Goal: Task Accomplishment & Management: Complete application form

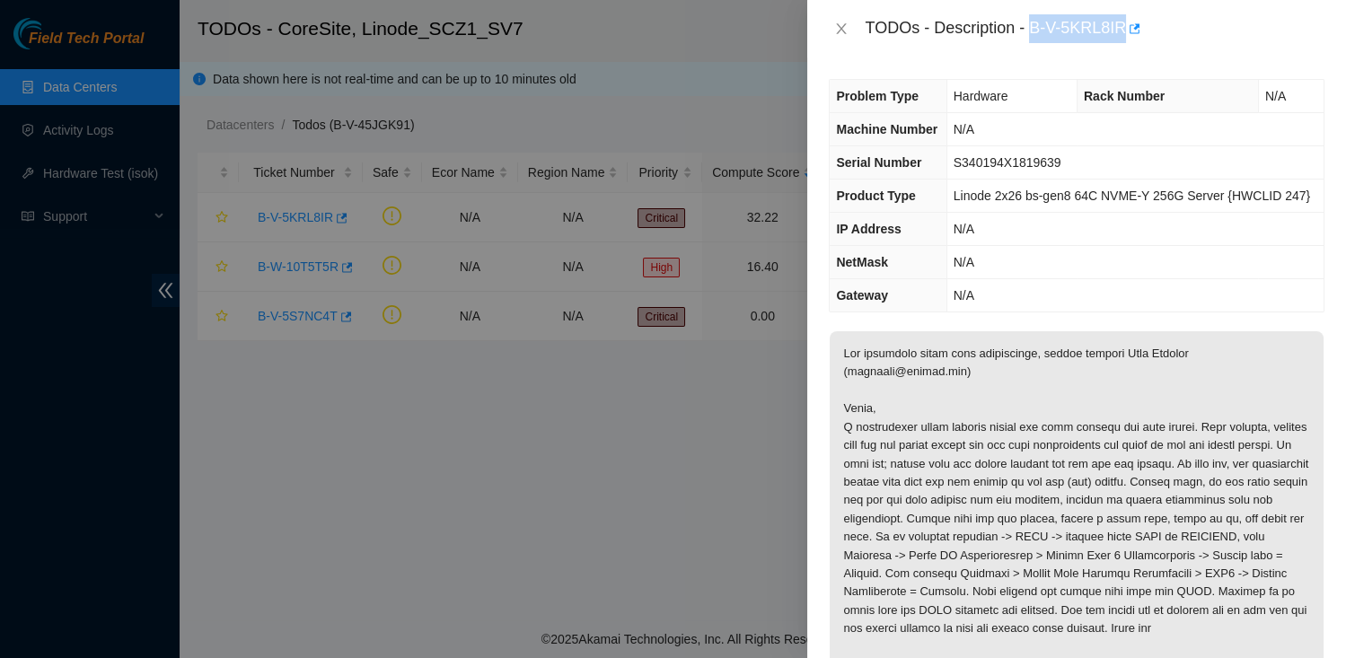
scroll to position [698, 0]
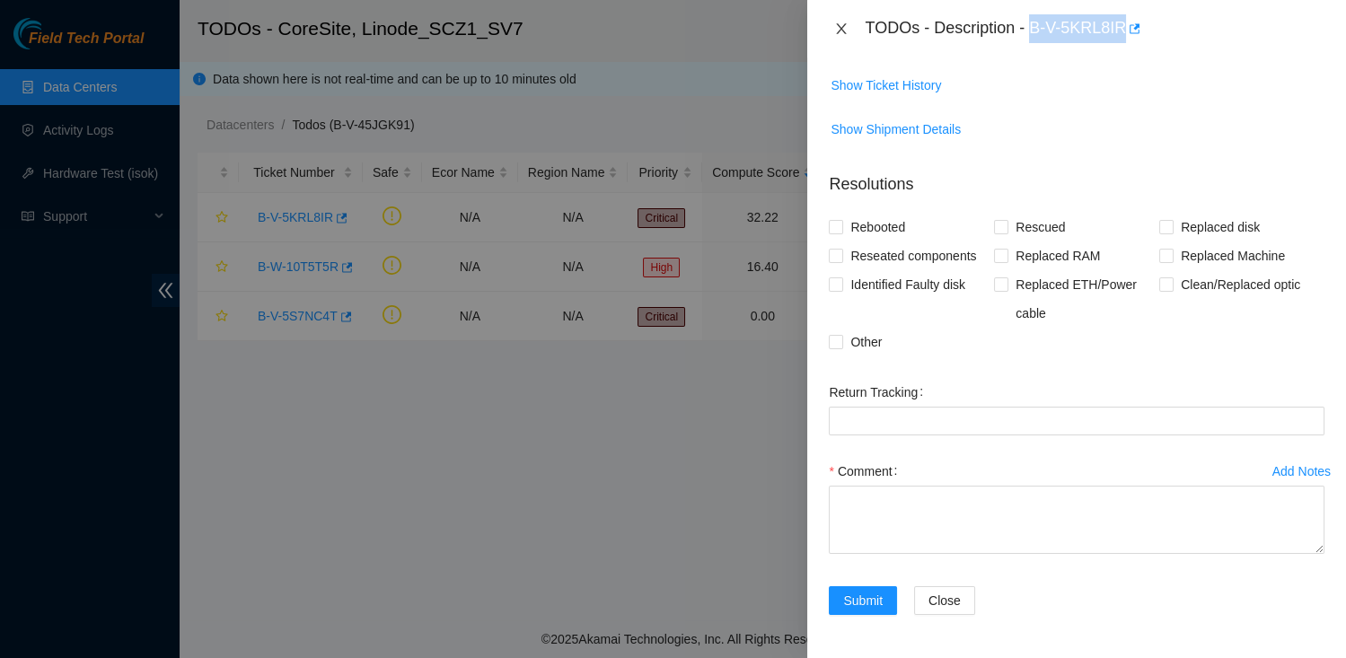
click at [845, 30] on icon "close" at bounding box center [841, 29] width 14 height 14
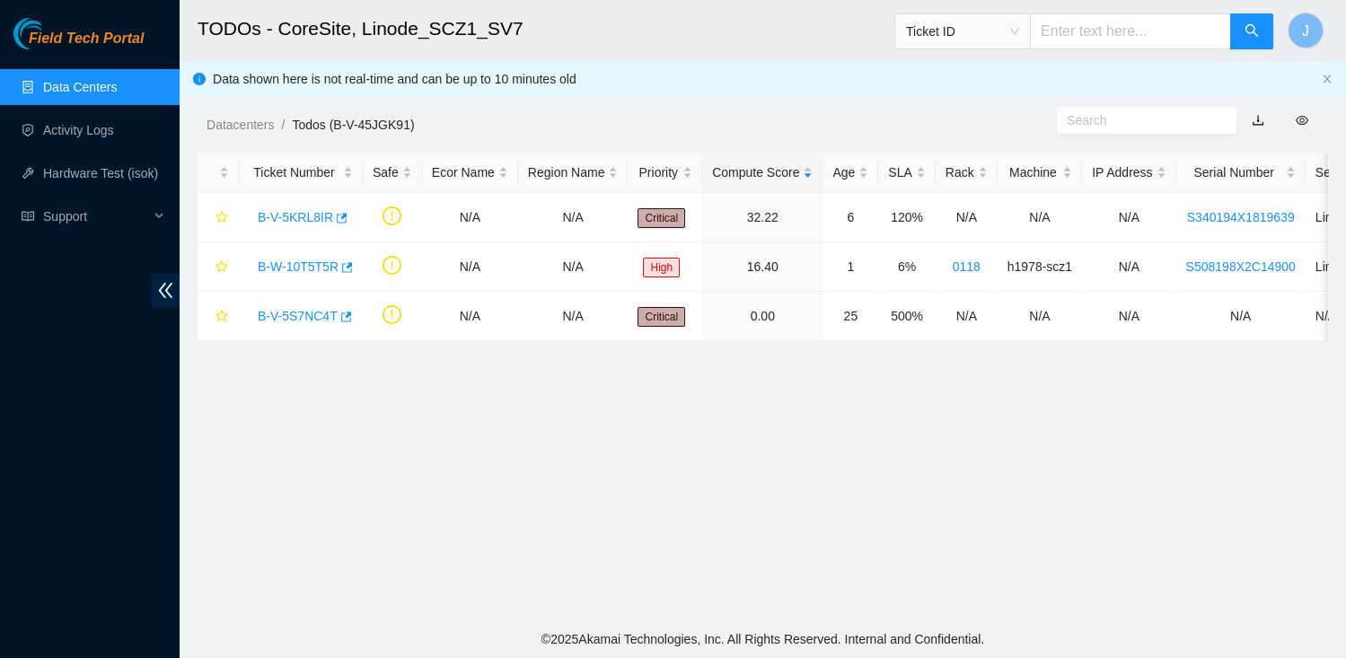
scroll to position [496, 0]
click at [324, 211] on link "B-V-5KRL8IR" at bounding box center [295, 217] width 75 height 14
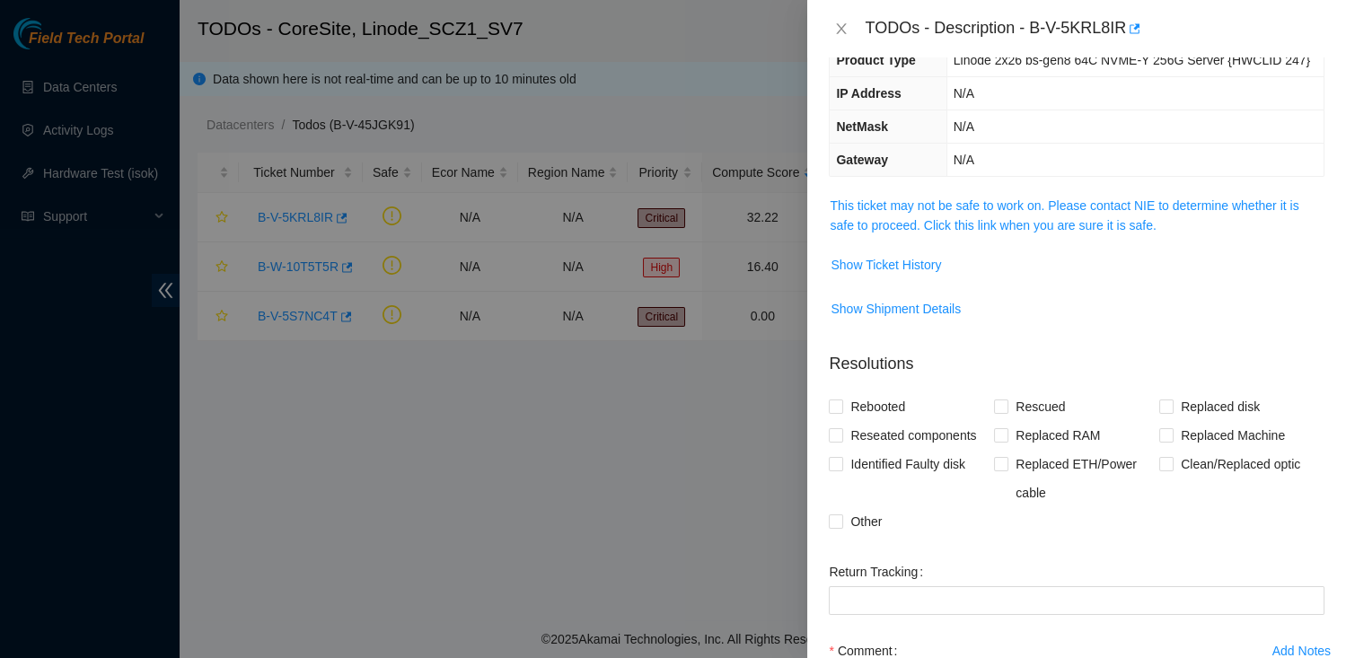
scroll to position [92, 0]
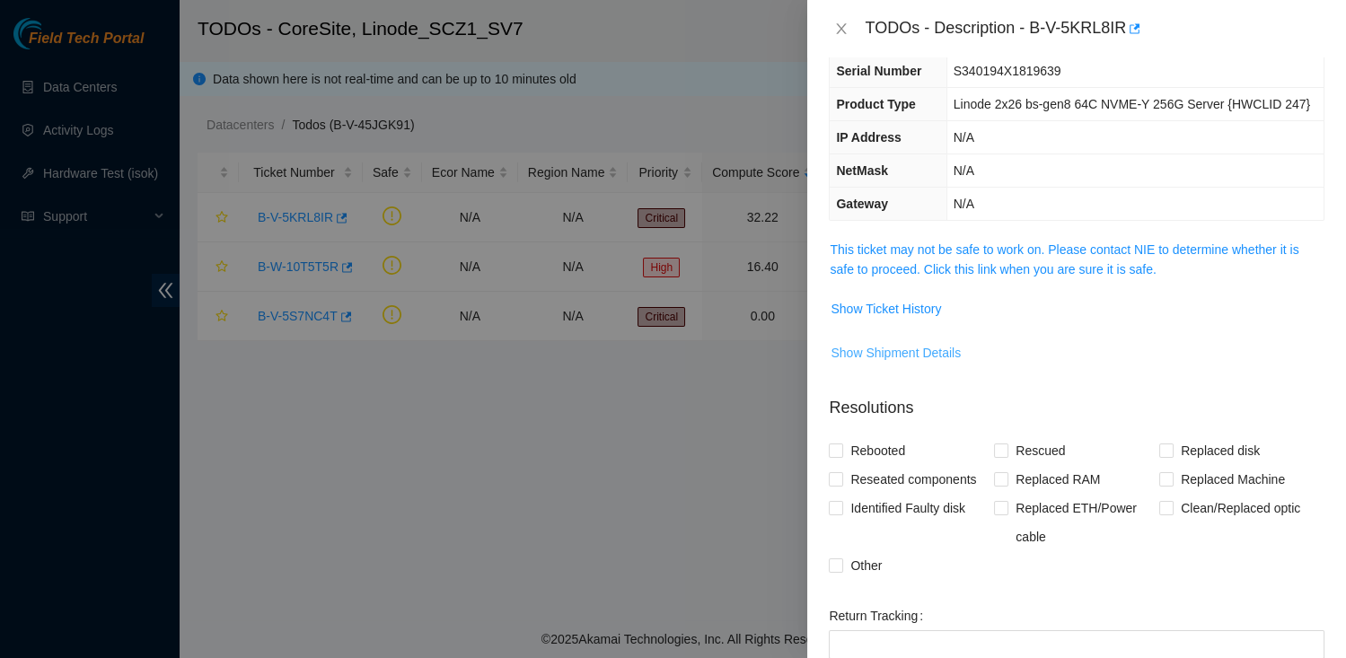
click at [928, 363] on span "Show Shipment Details" at bounding box center [896, 353] width 130 height 20
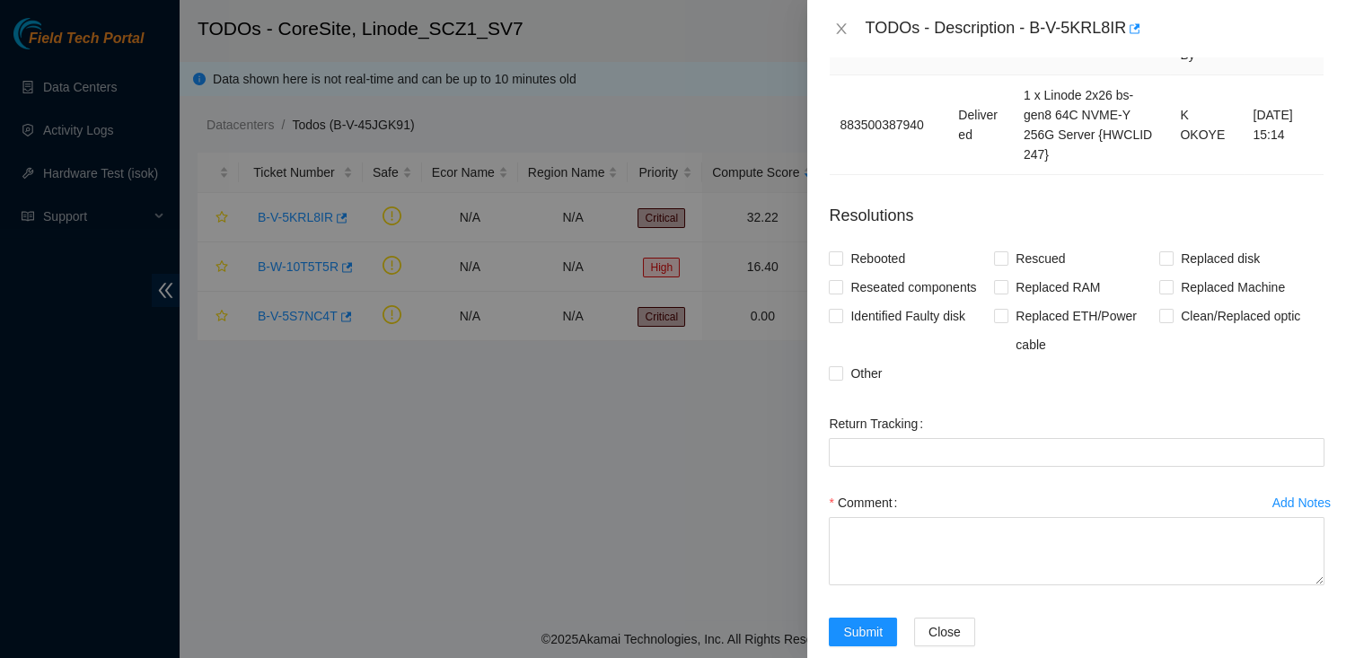
scroll to position [525, 0]
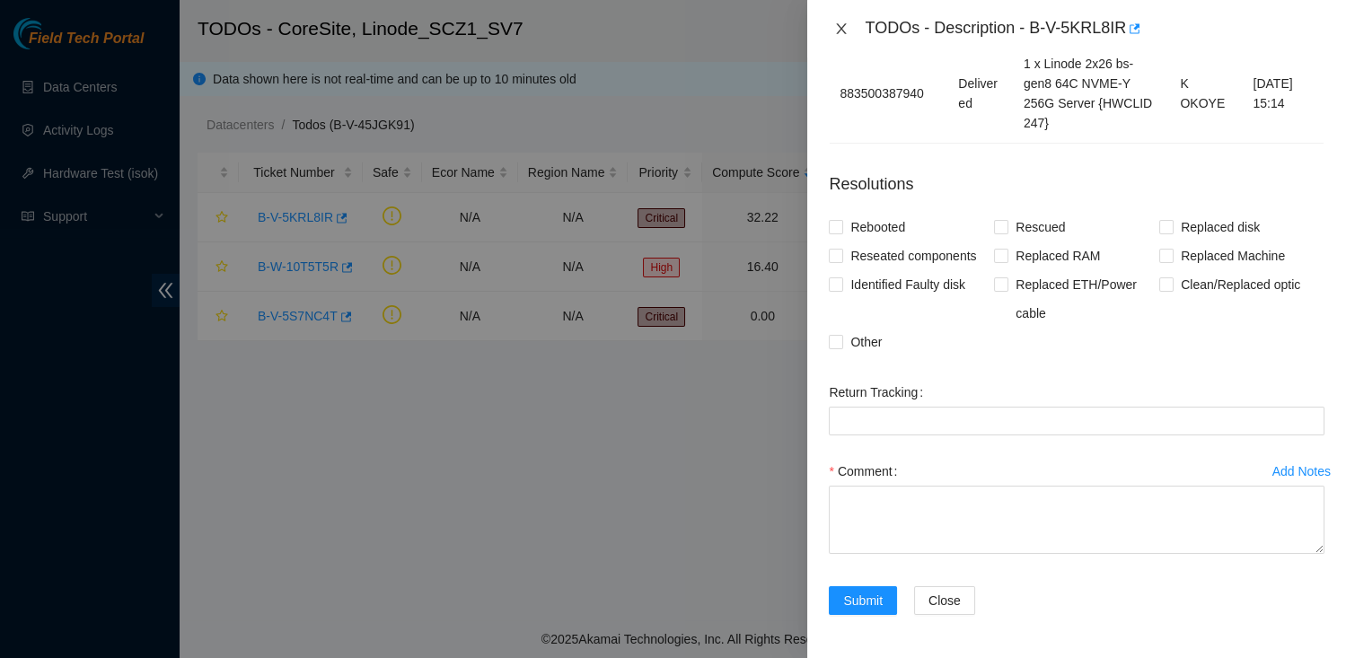
click at [837, 21] on button "Close" at bounding box center [841, 29] width 25 height 17
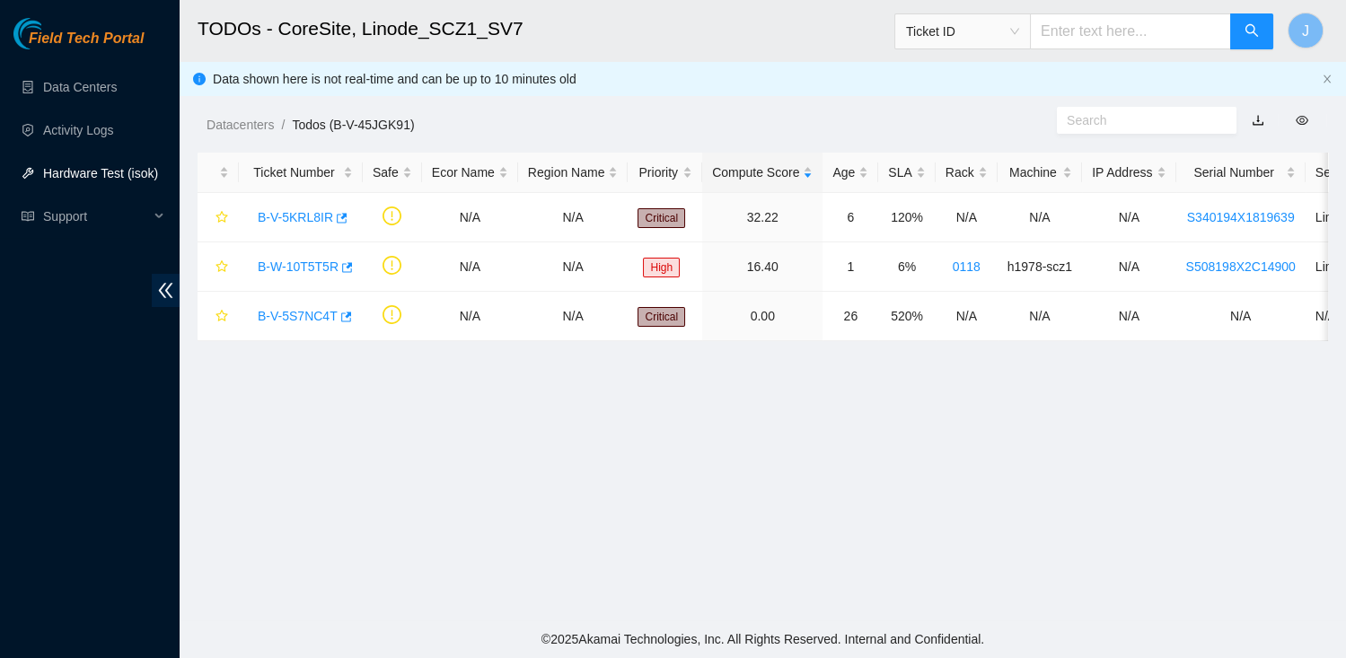
scroll to position [496, 0]
click at [278, 273] on div "B-W-10T5T5R" at bounding box center [301, 266] width 104 height 29
click at [278, 268] on link "B-W-10T5T5R" at bounding box center [298, 267] width 81 height 14
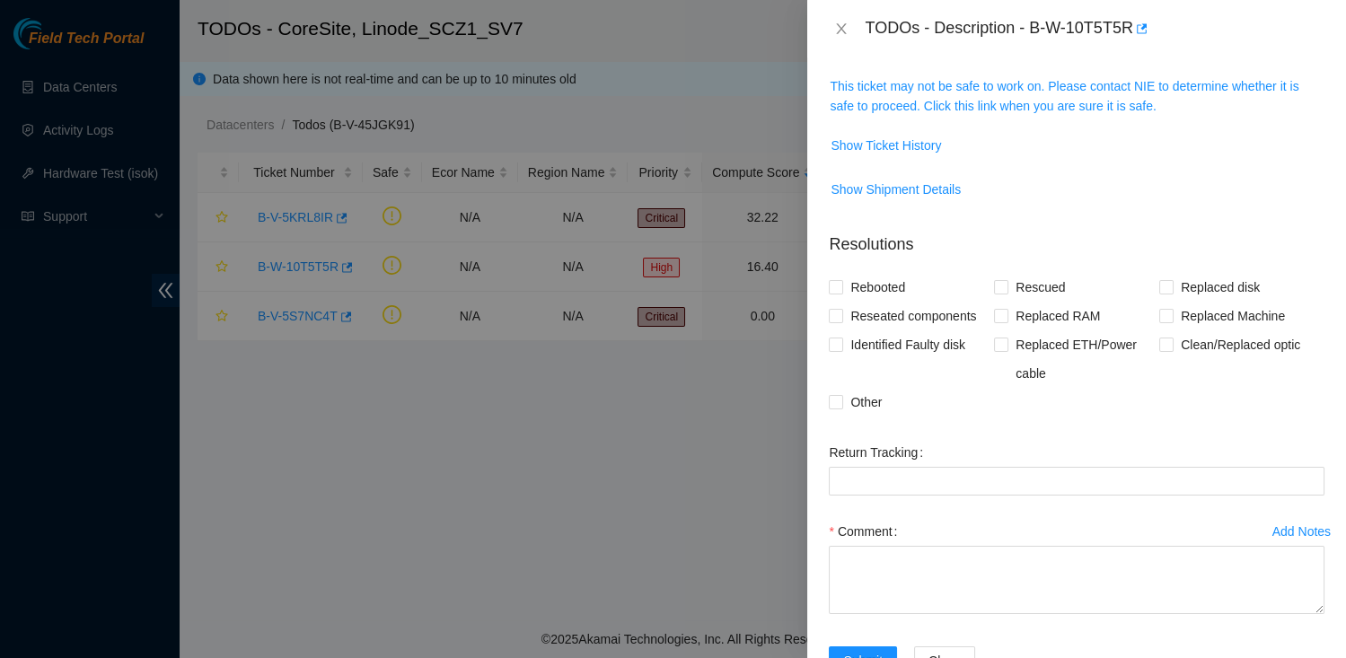
scroll to position [297, 0]
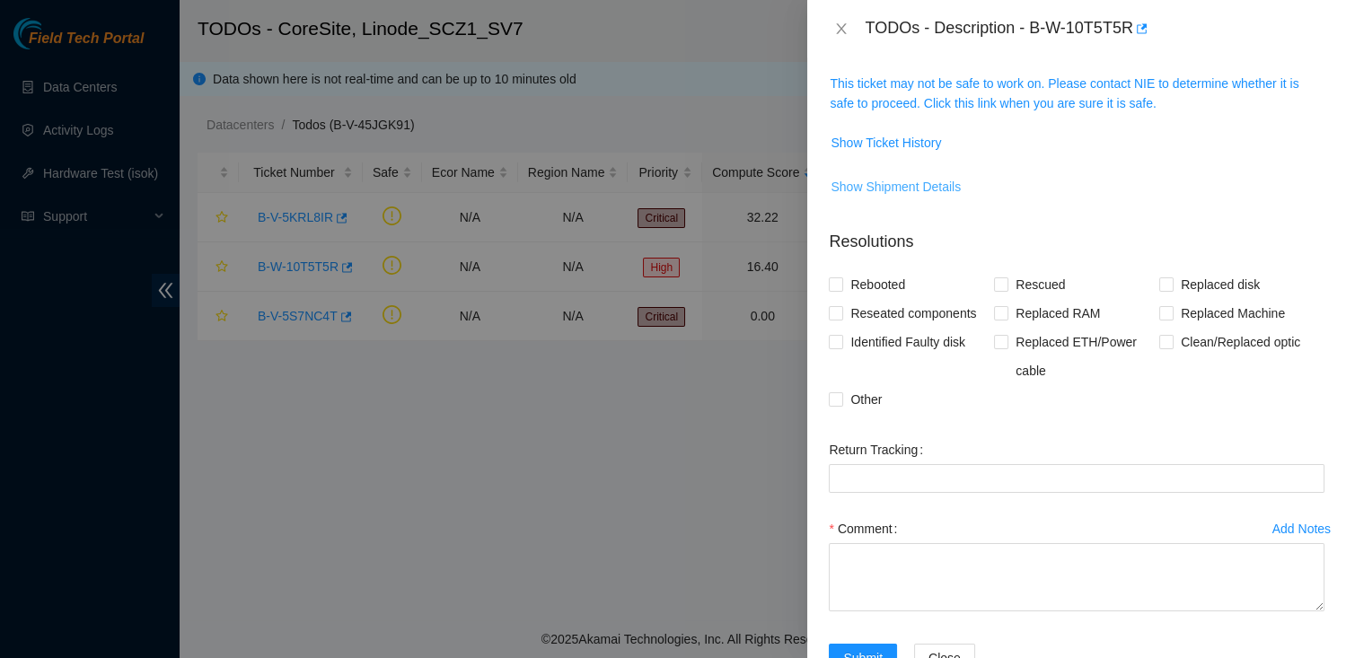
click at [933, 183] on span "Show Shipment Details" at bounding box center [896, 187] width 130 height 20
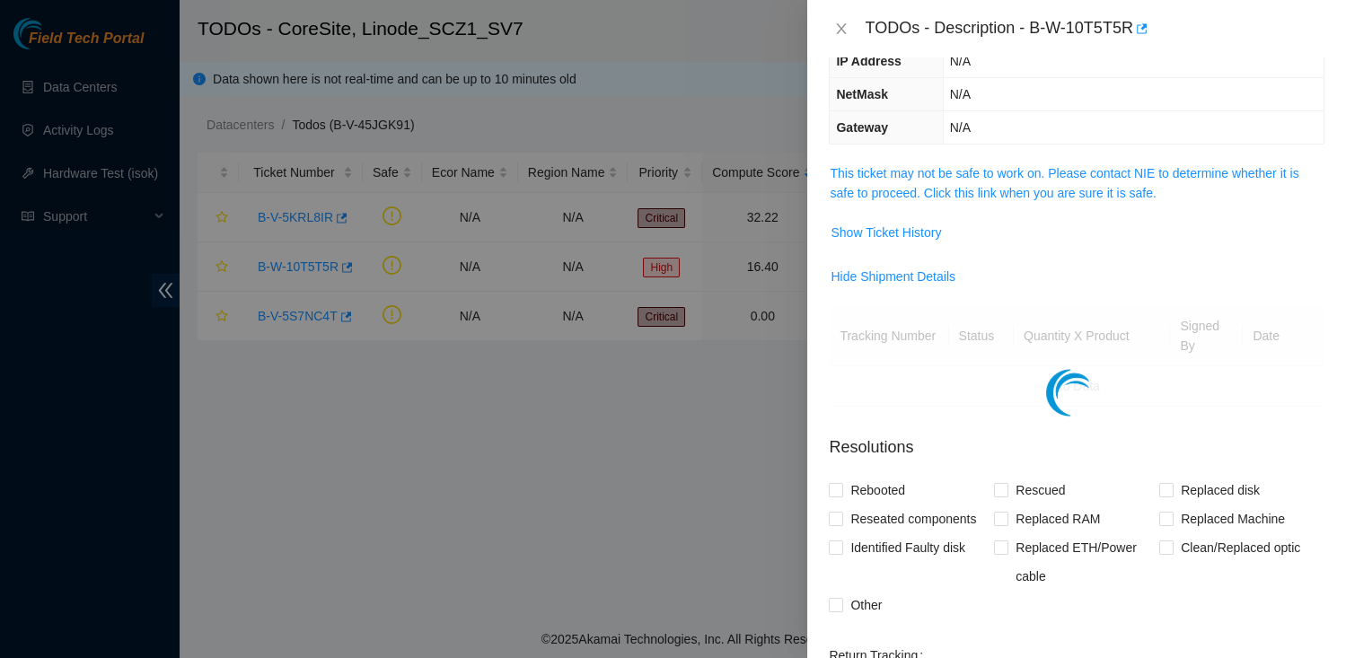
scroll to position [202, 0]
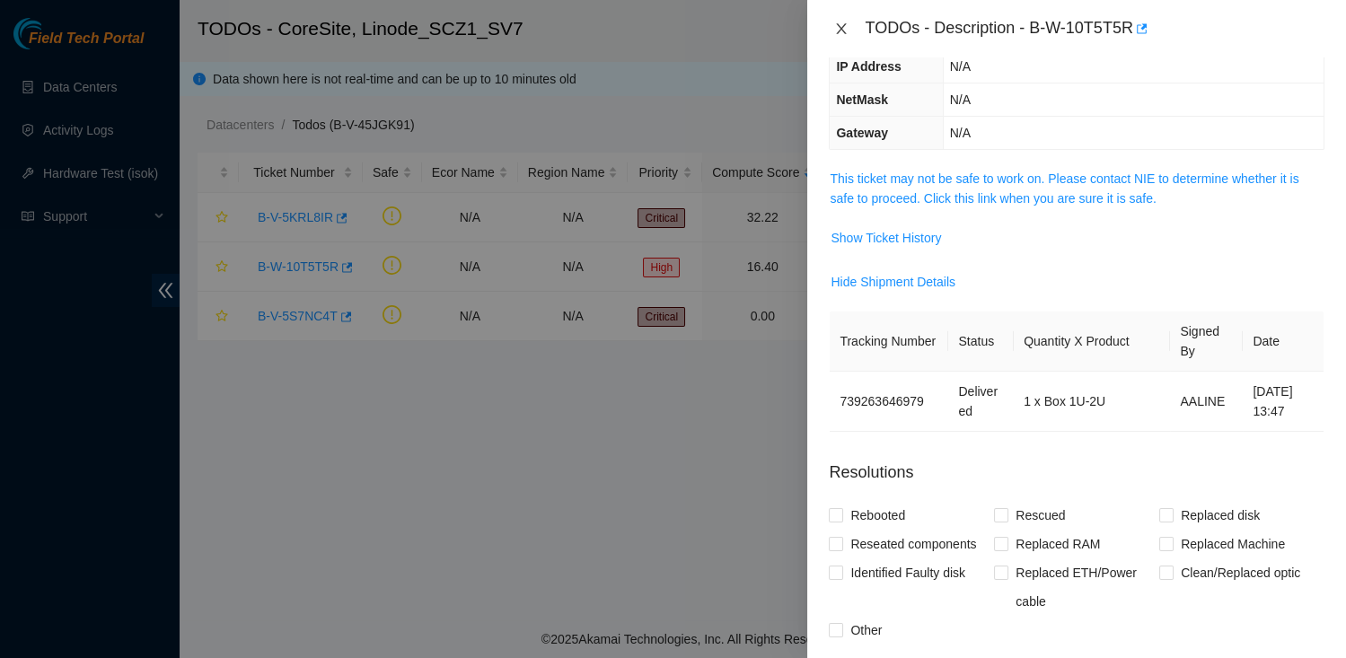
click at [839, 30] on icon "close" at bounding box center [842, 28] width 10 height 11
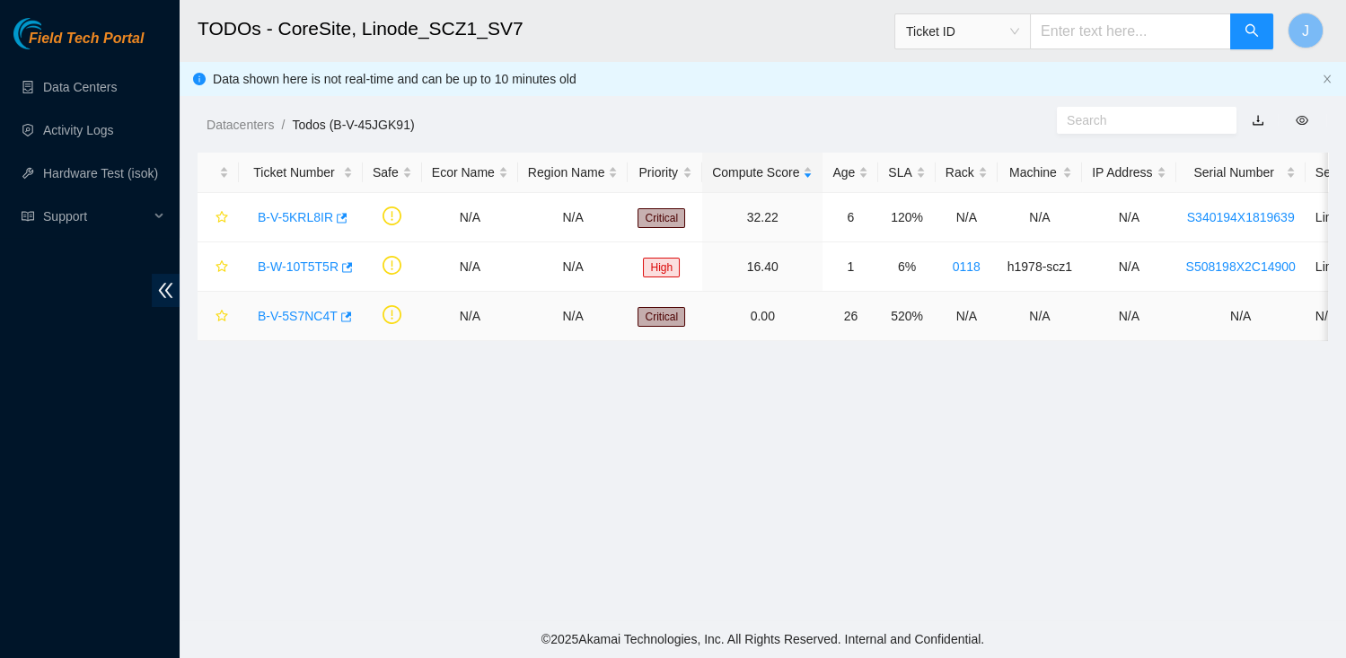
click at [294, 313] on link "B-V-5S7NC4T" at bounding box center [298, 316] width 80 height 14
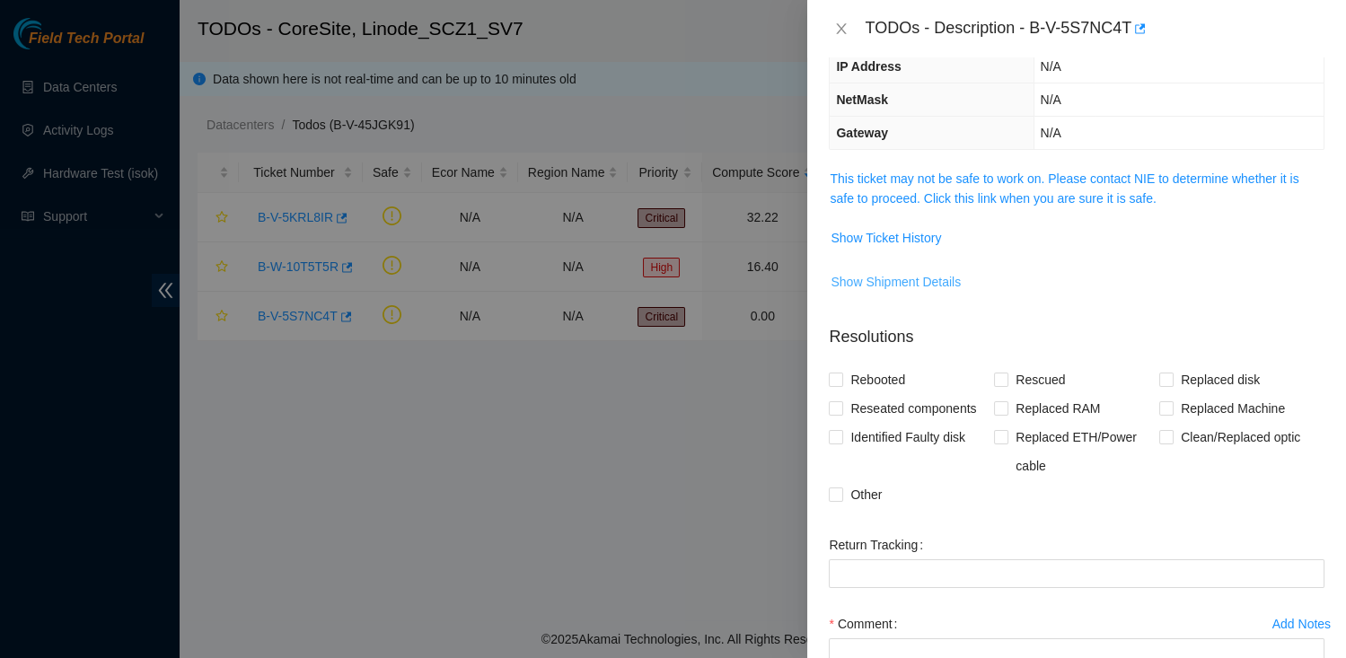
click at [940, 275] on span "Show Shipment Details" at bounding box center [896, 282] width 130 height 20
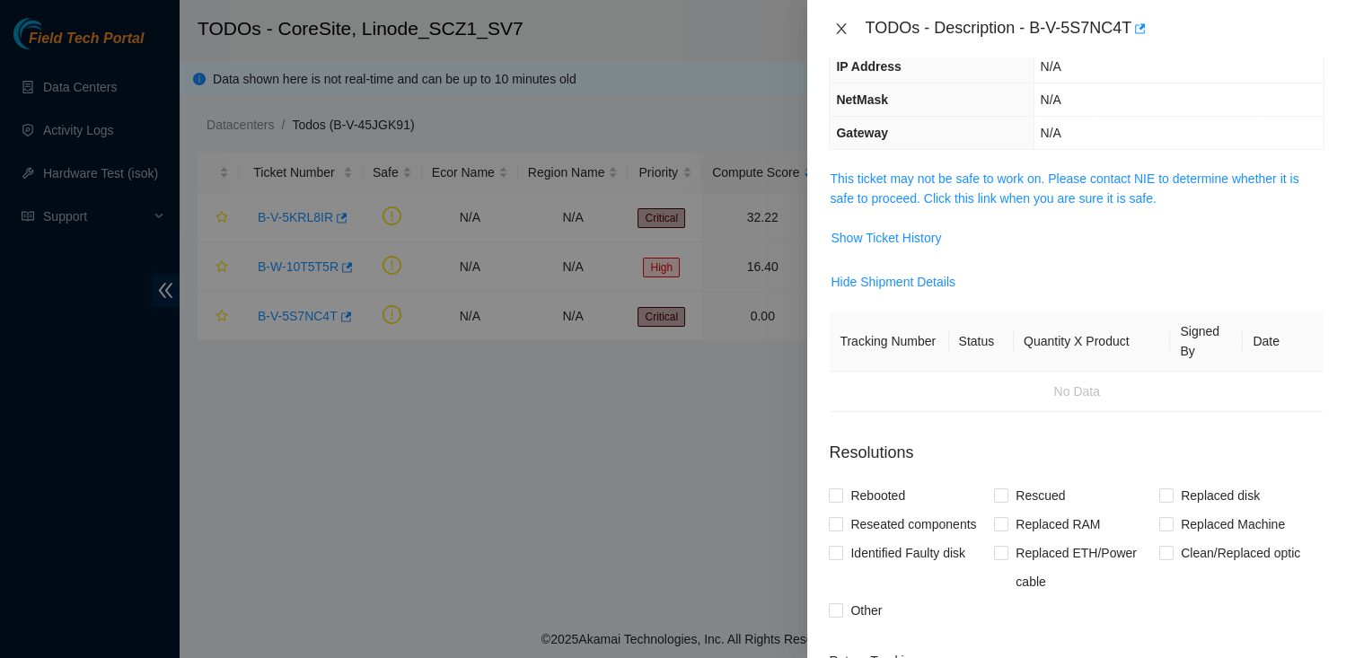
click at [843, 31] on icon "close" at bounding box center [842, 28] width 10 height 11
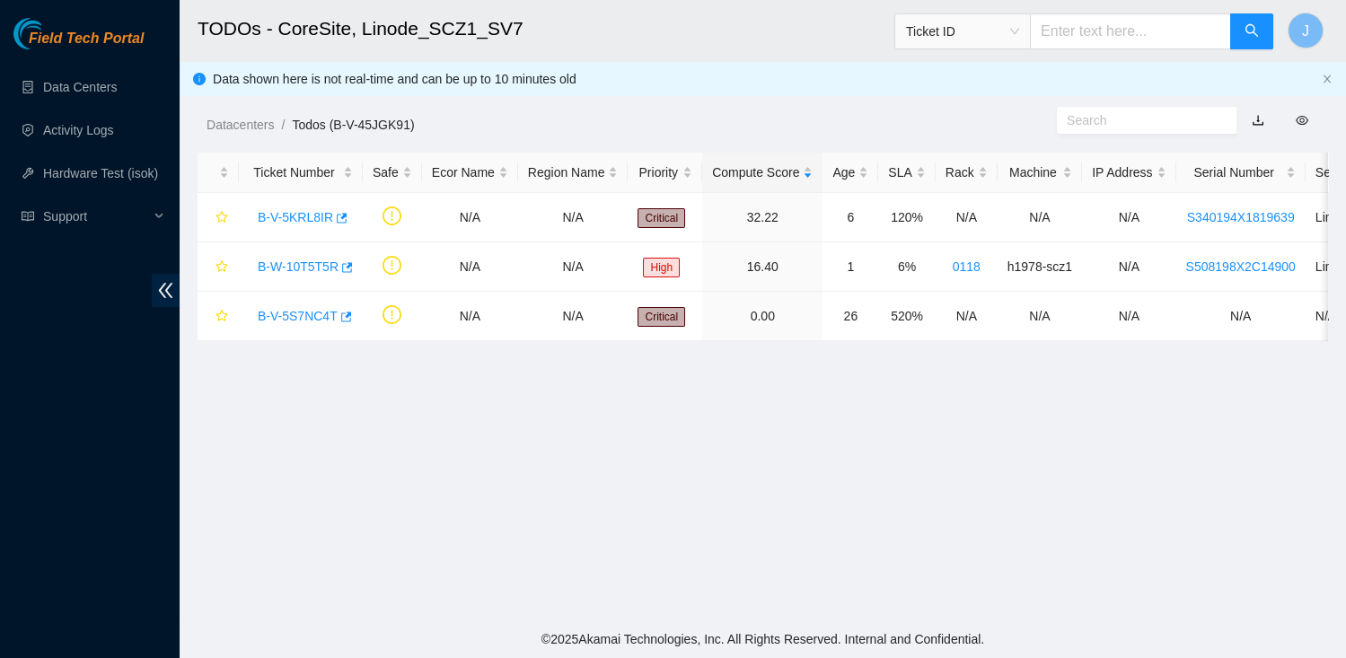
scroll to position [222, 0]
click at [1111, 36] on input "text" at bounding box center [1130, 31] width 201 height 36
click at [1106, 27] on input "text" at bounding box center [1130, 31] width 201 height 36
click at [90, 84] on link "Data Centers" at bounding box center [80, 87] width 74 height 14
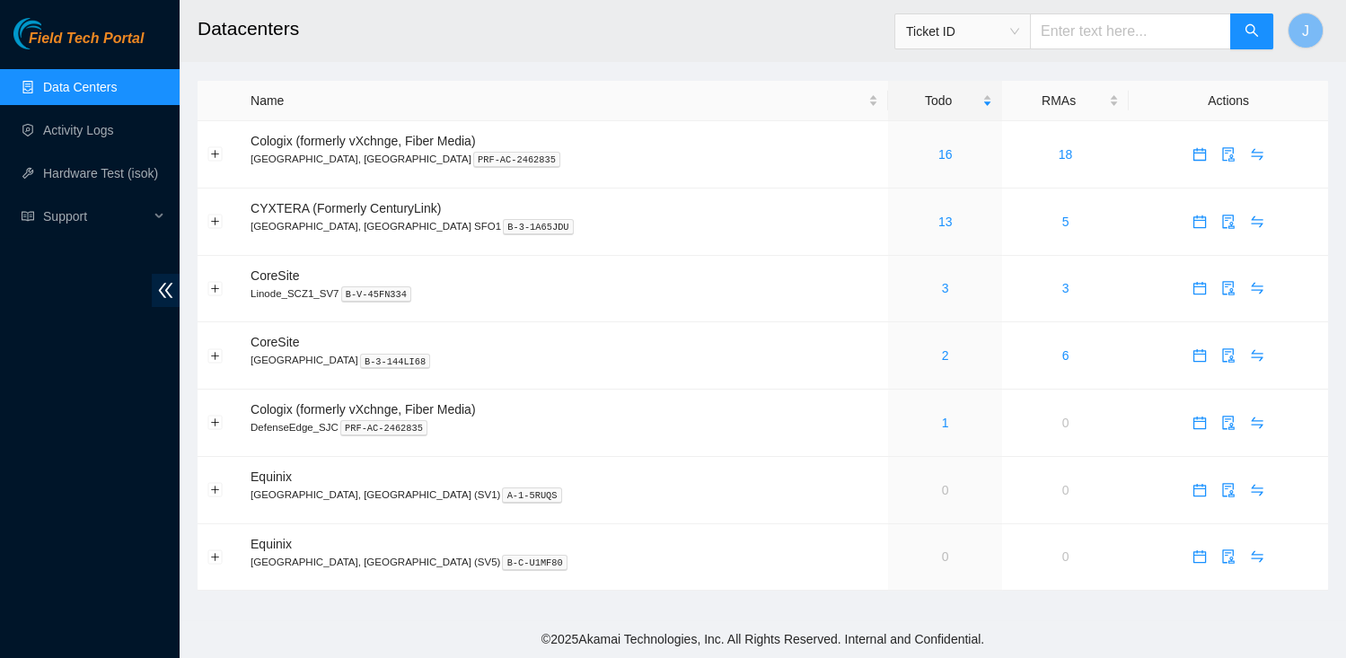
click at [1123, 21] on input "text" at bounding box center [1130, 31] width 201 height 36
click at [1250, 288] on icon "swap" at bounding box center [1257, 288] width 14 height 14
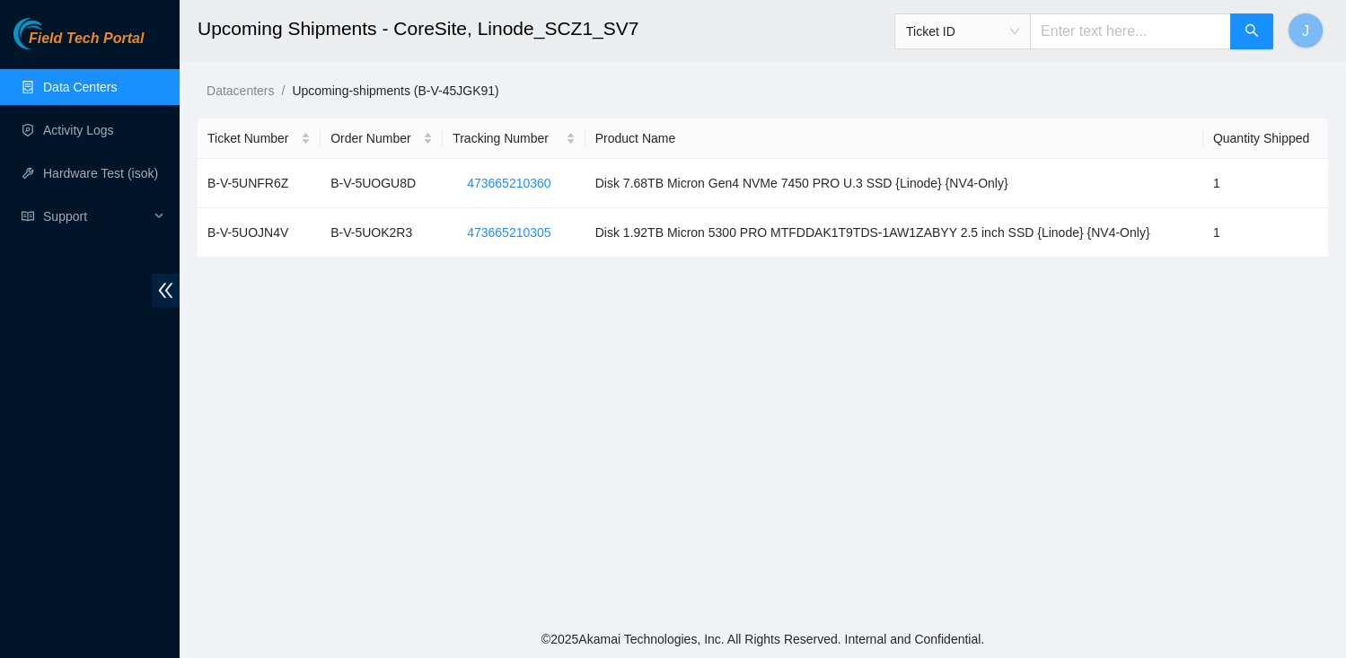
click at [427, 86] on link "Upcoming-shipments (B-V-45JGK91)" at bounding box center [395, 91] width 207 height 14
click at [83, 94] on link "Data Centers" at bounding box center [80, 87] width 74 height 14
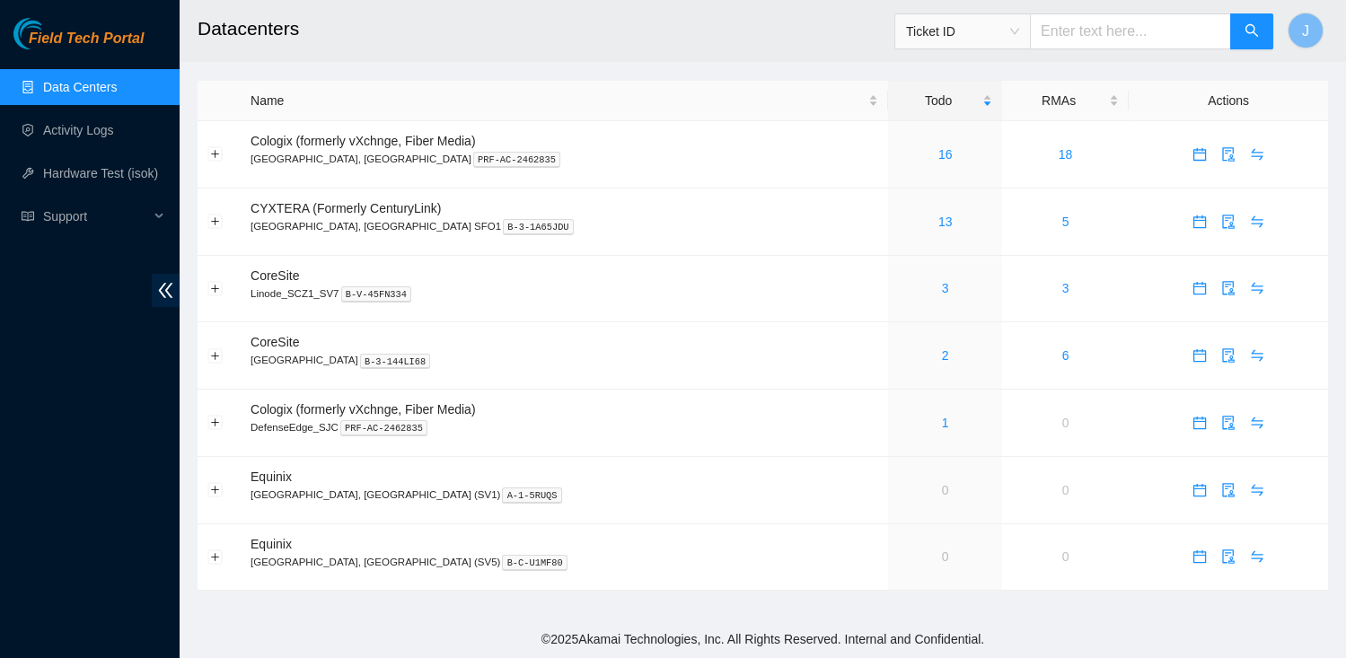
click at [1112, 33] on input "text" at bounding box center [1130, 31] width 201 height 36
type input "b-v-5sxb3ou"
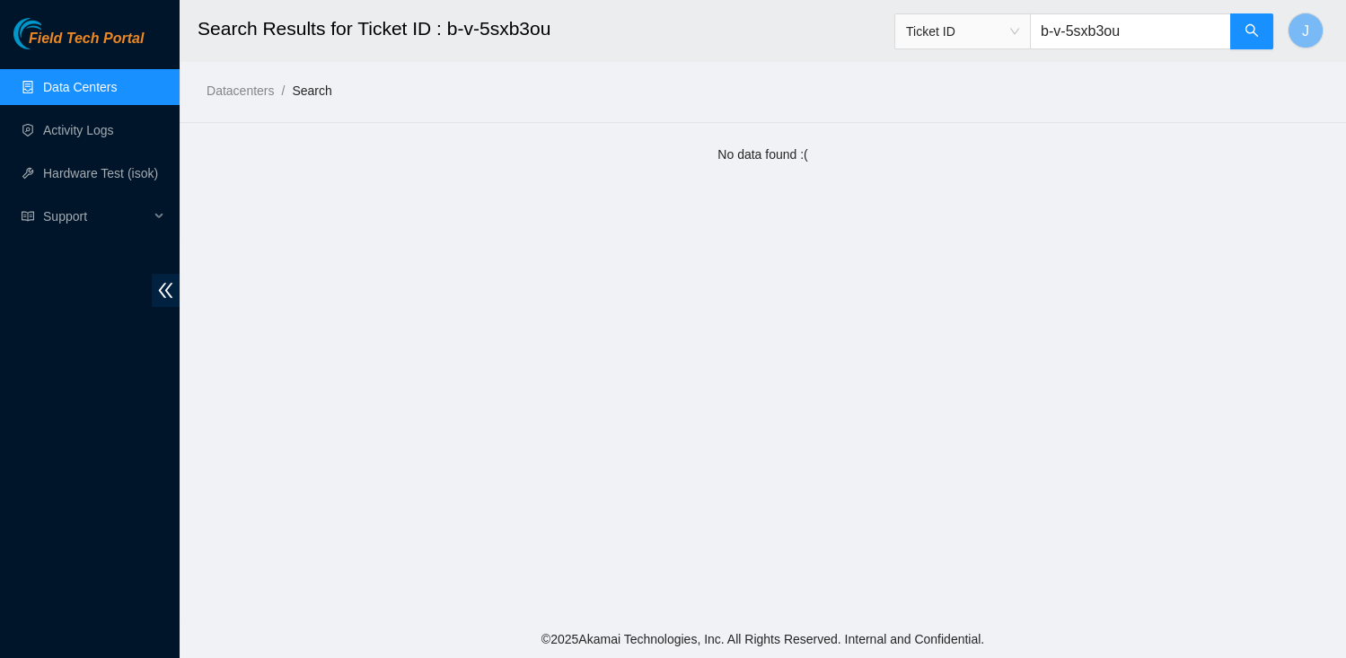
click at [1156, 25] on input "b-v-5sxb3ou" at bounding box center [1130, 31] width 201 height 36
type input "b-v-5mze2rv"
click at [84, 129] on link "Activity Logs" at bounding box center [78, 130] width 71 height 14
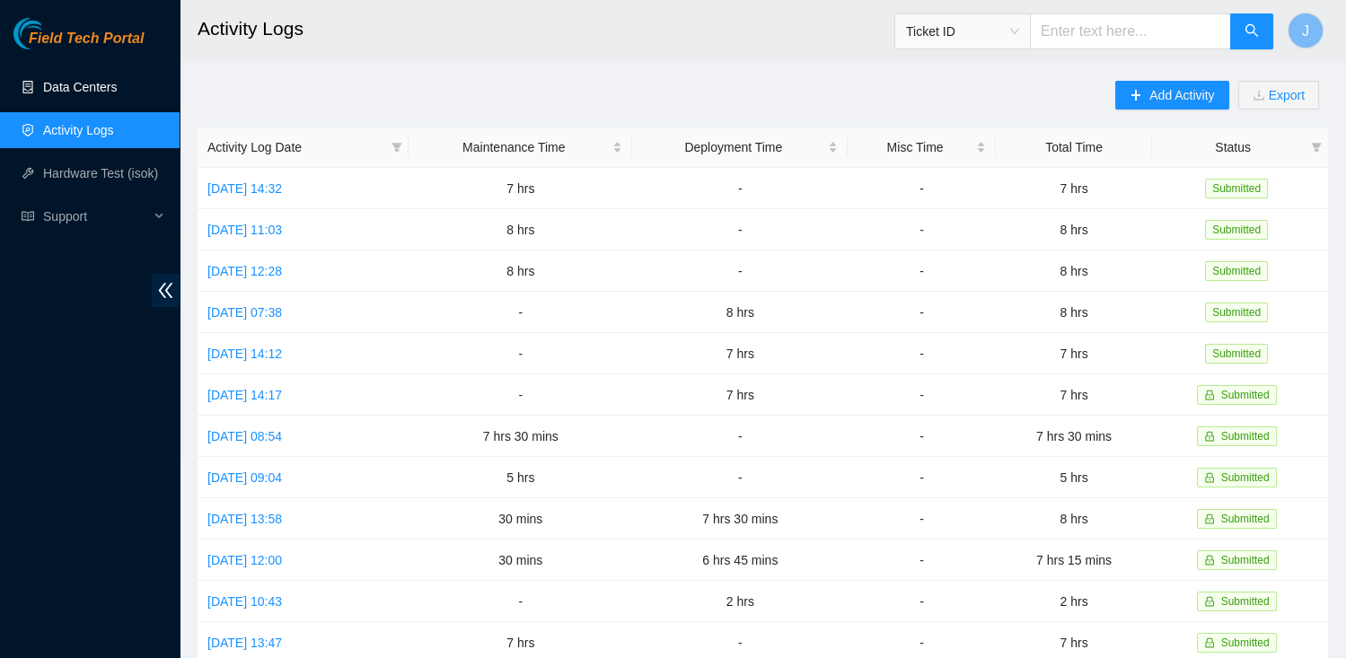
click at [88, 89] on link "Data Centers" at bounding box center [80, 87] width 74 height 14
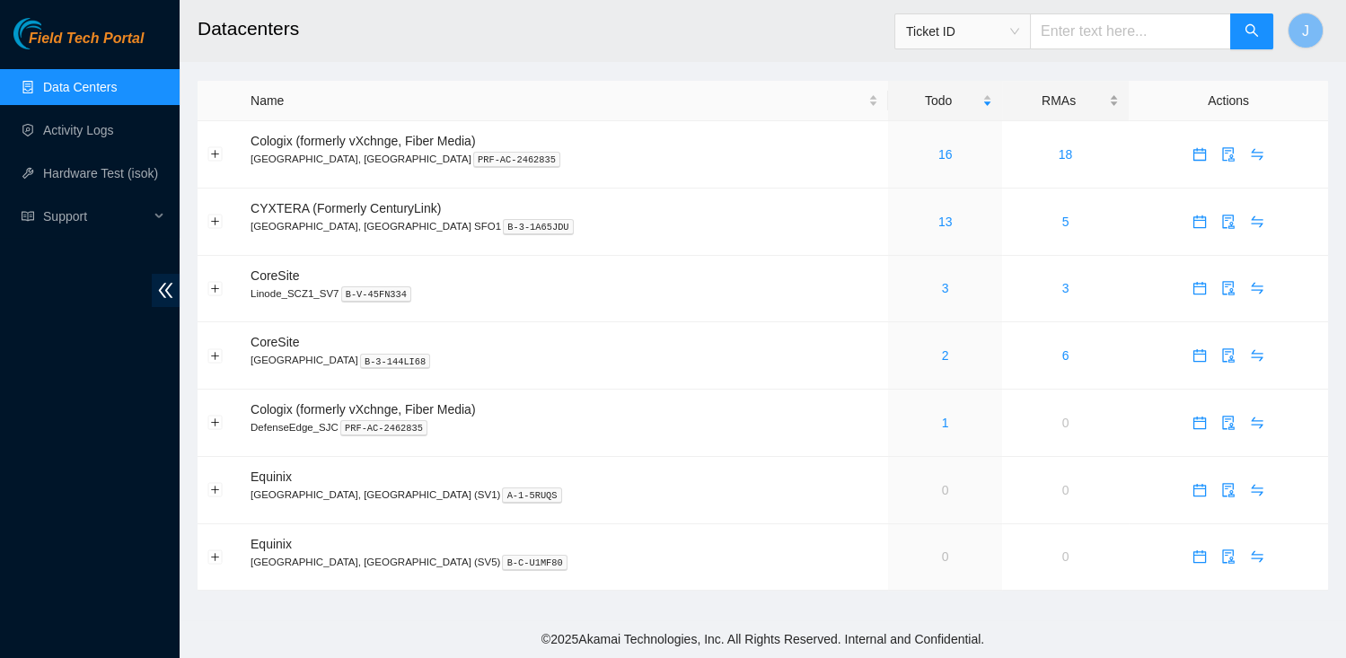
click at [1012, 93] on div "RMAs" at bounding box center [1065, 101] width 107 height 20
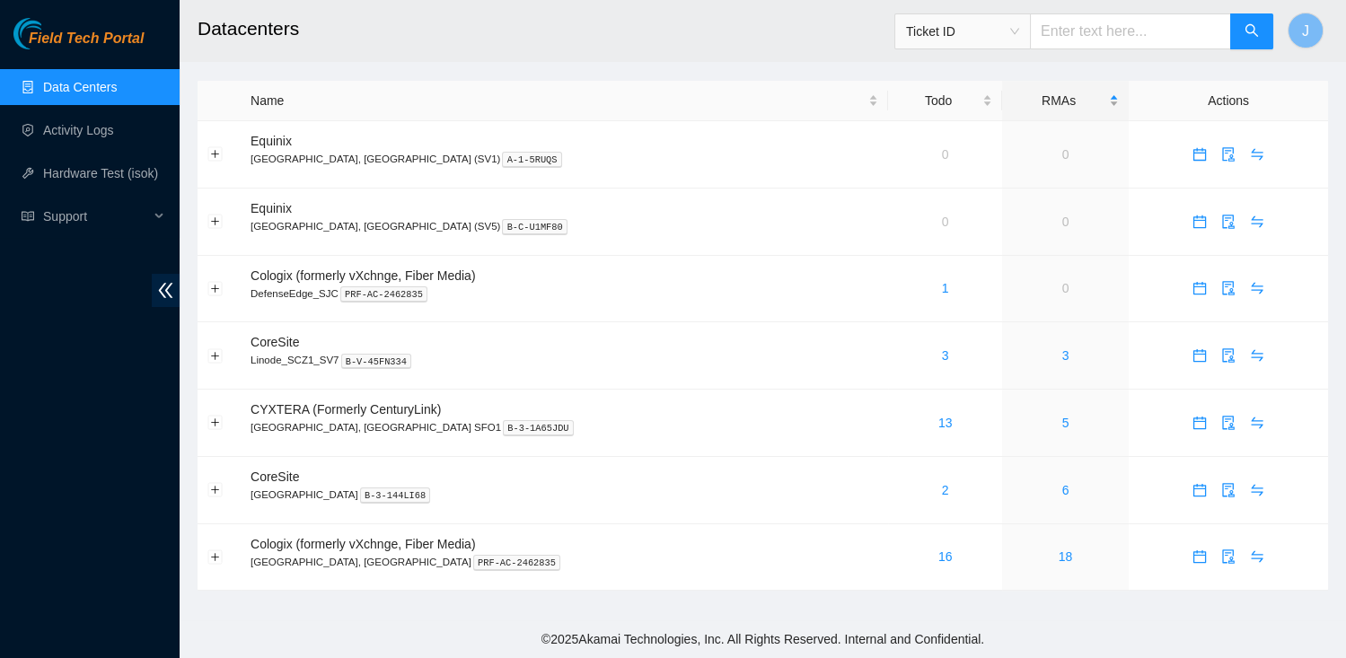
click at [1012, 93] on div "RMAs" at bounding box center [1065, 101] width 107 height 20
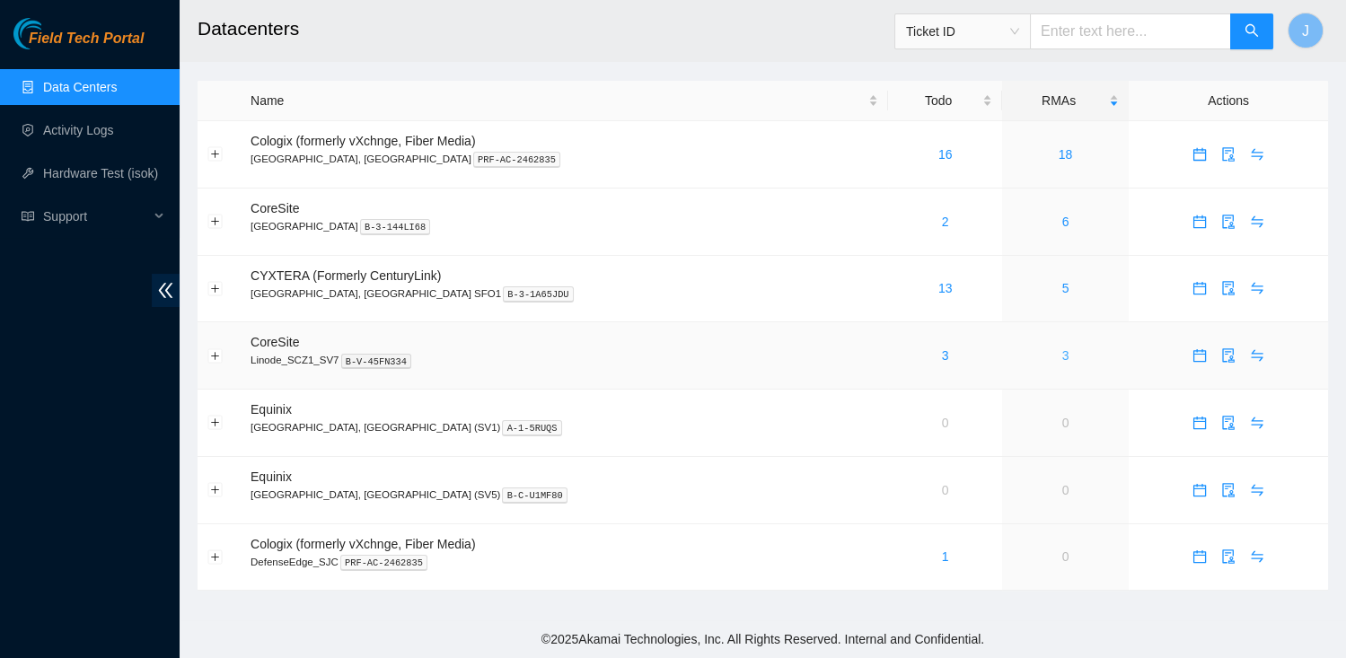
click at [1063, 358] on link "3" at bounding box center [1066, 356] width 7 height 14
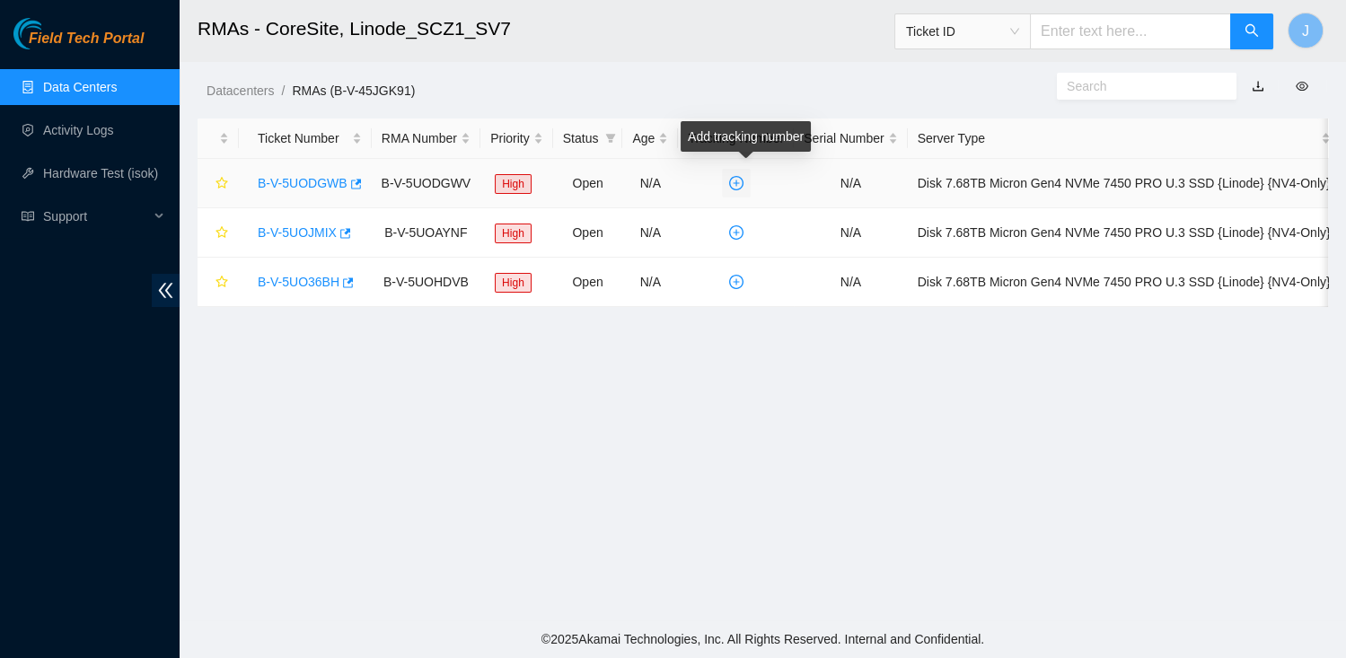
click at [742, 189] on span "plus-circle" at bounding box center [736, 183] width 27 height 14
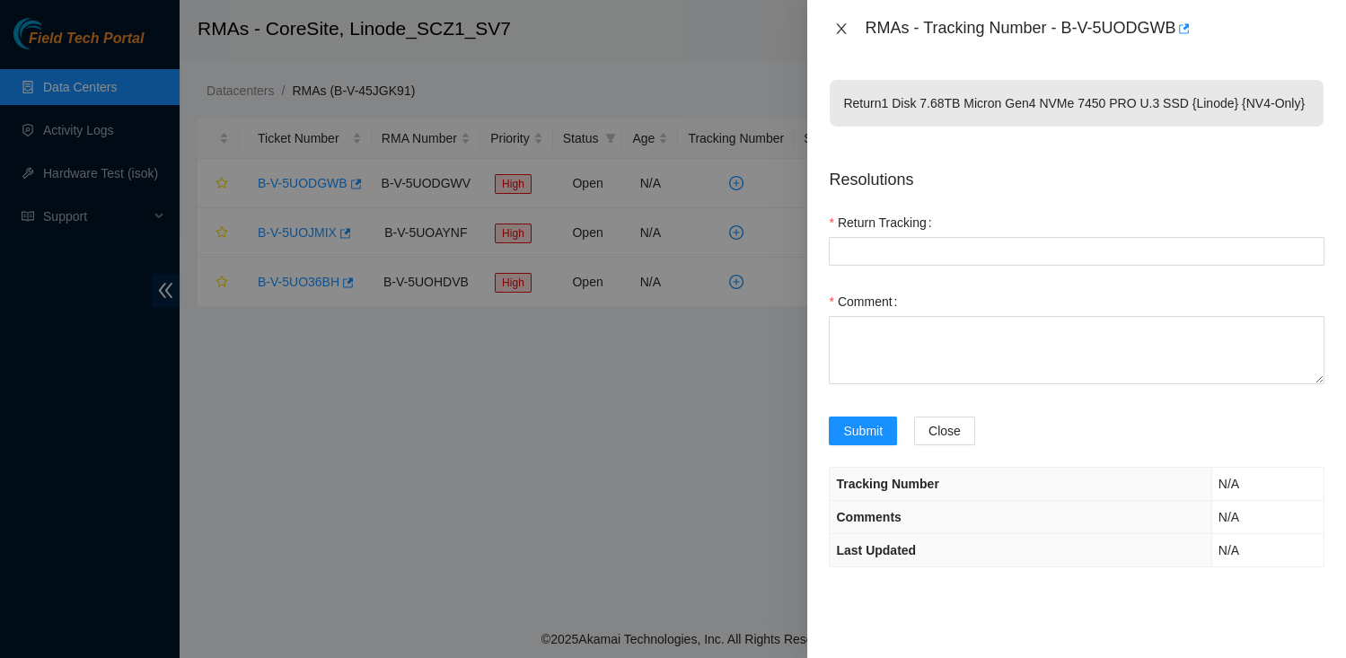
click at [843, 25] on icon "close" at bounding box center [842, 28] width 10 height 11
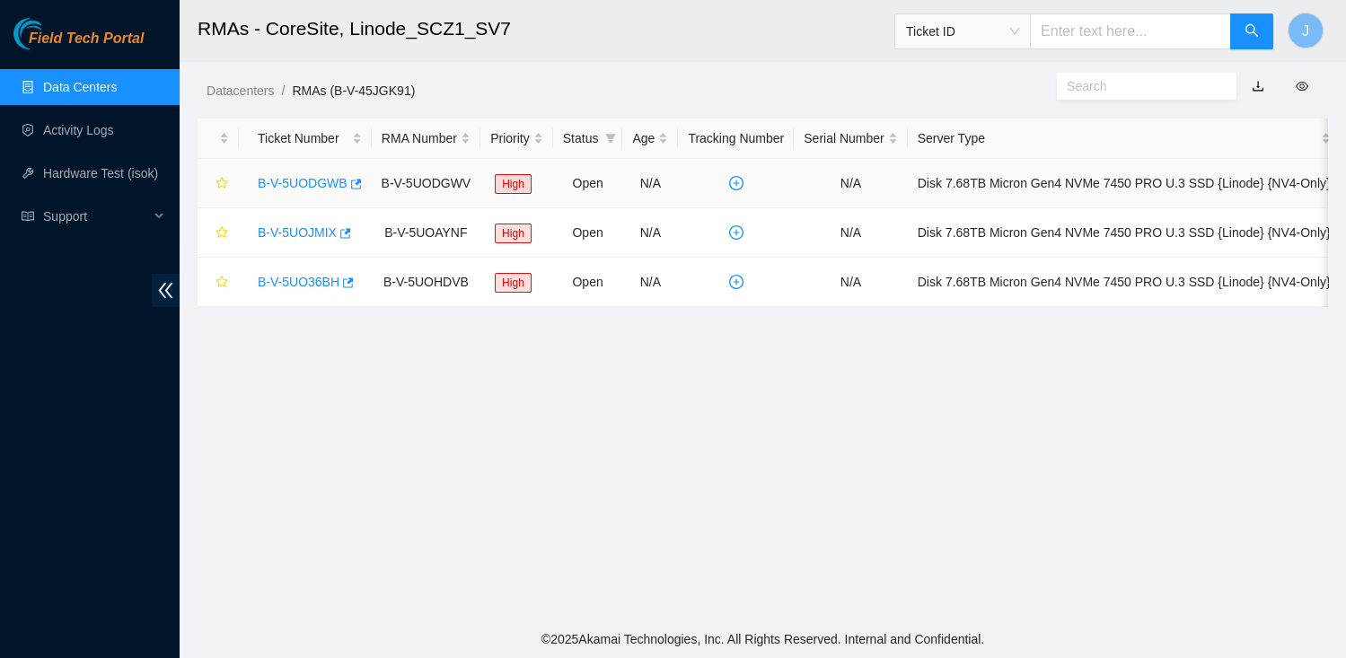
click at [318, 190] on div "B-V-5UODGWB" at bounding box center [305, 183] width 113 height 29
click at [319, 187] on link "B-V-5UODGWB" at bounding box center [303, 183] width 90 height 14
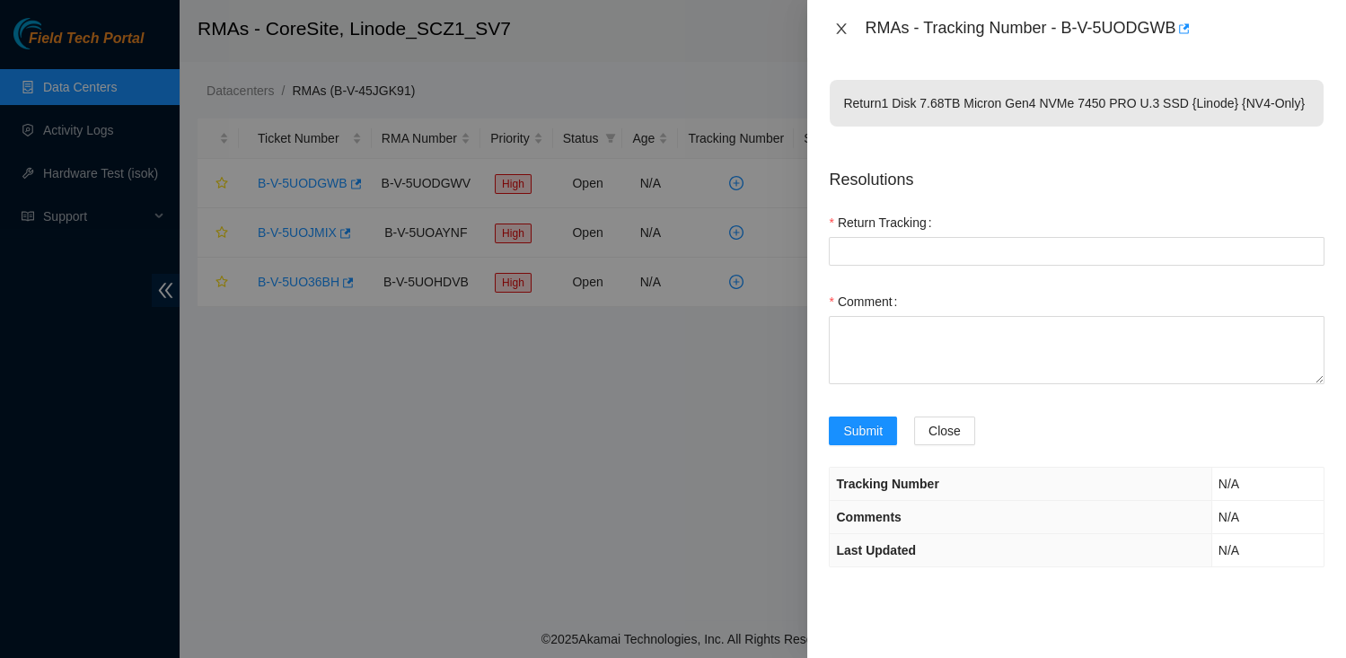
click at [849, 21] on button "Close" at bounding box center [841, 29] width 25 height 17
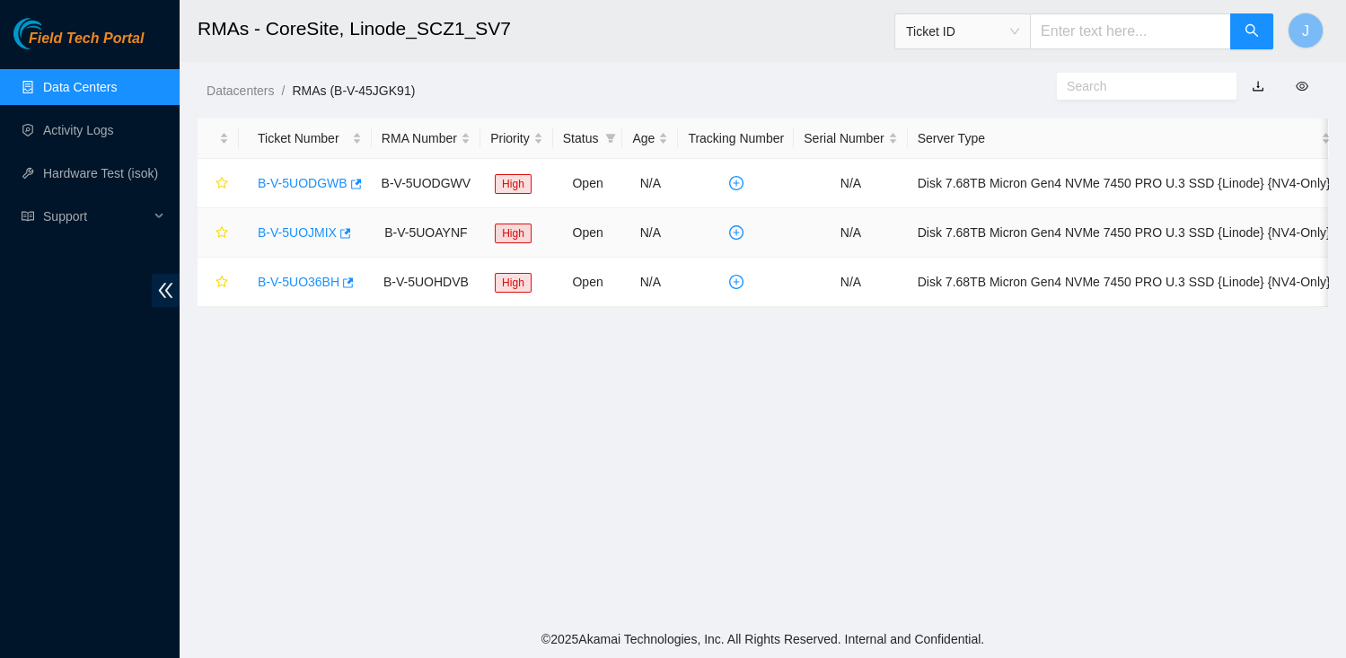
click at [273, 240] on div "B-V-5UOJMIX" at bounding box center [305, 232] width 113 height 29
click at [275, 235] on link "B-V-5UOJMIX" at bounding box center [297, 232] width 79 height 14
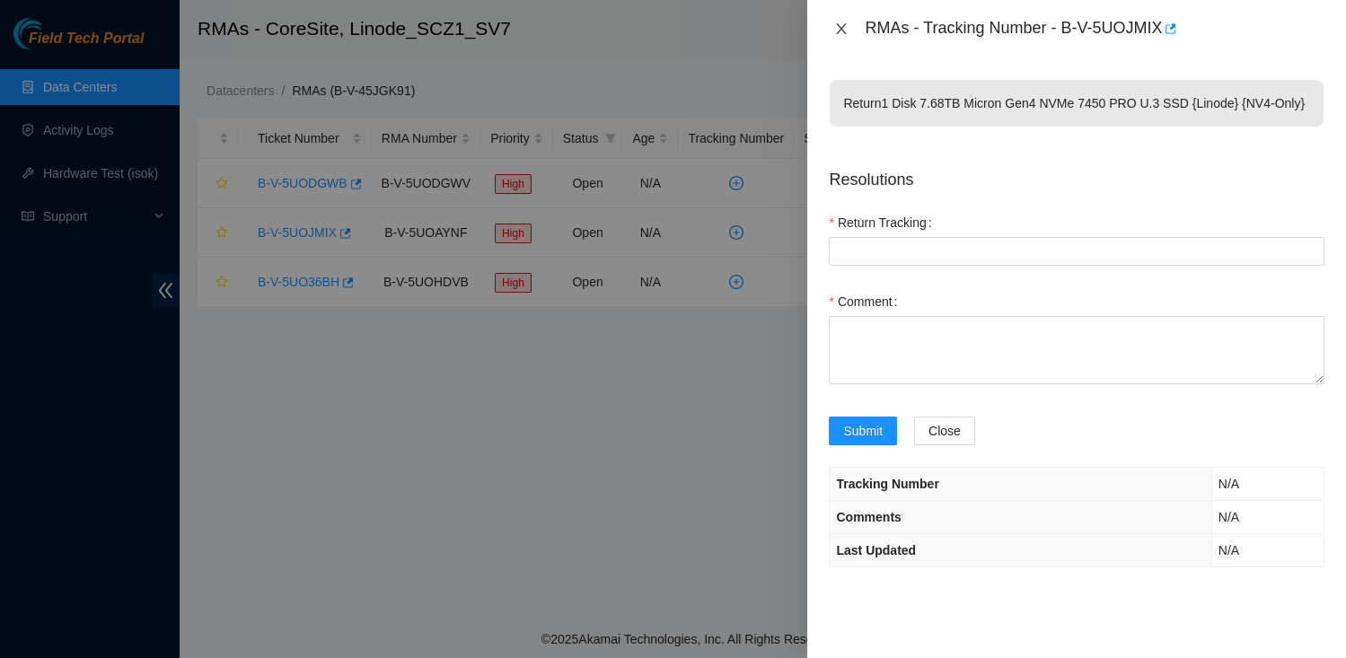
click at [853, 32] on button "Close" at bounding box center [841, 29] width 25 height 17
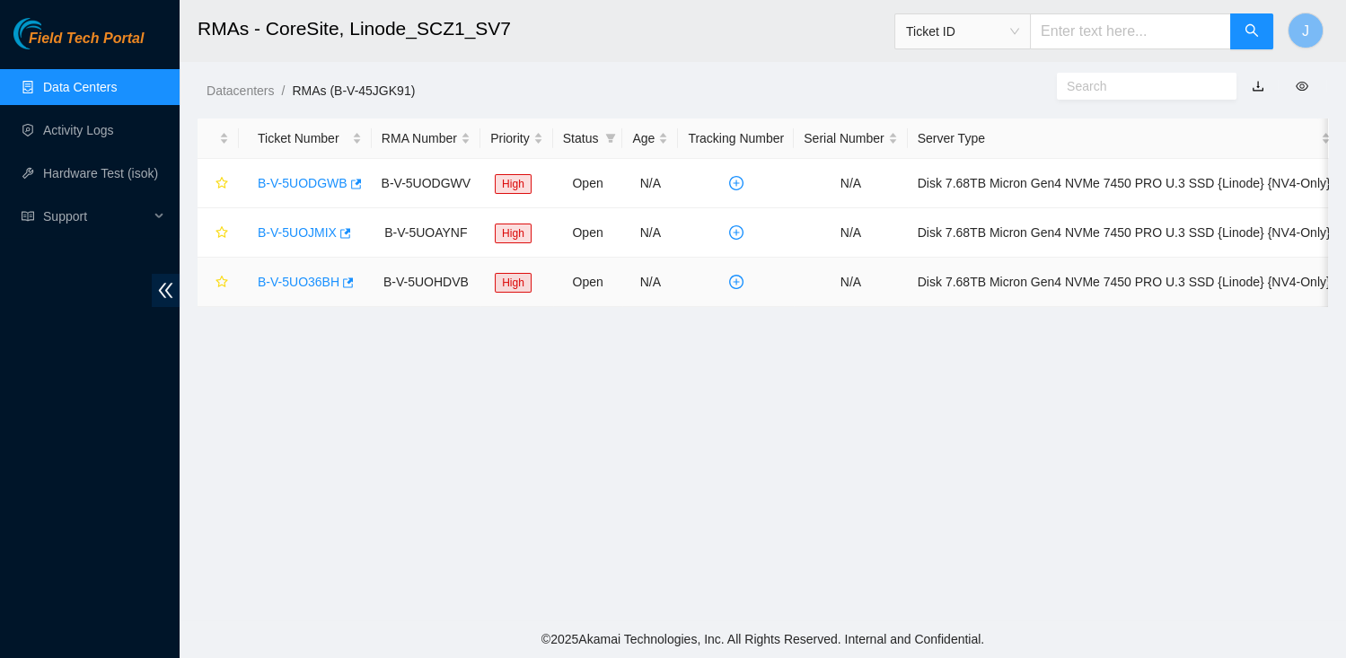
click at [308, 286] on link "B-V-5UO36BH" at bounding box center [299, 282] width 82 height 14
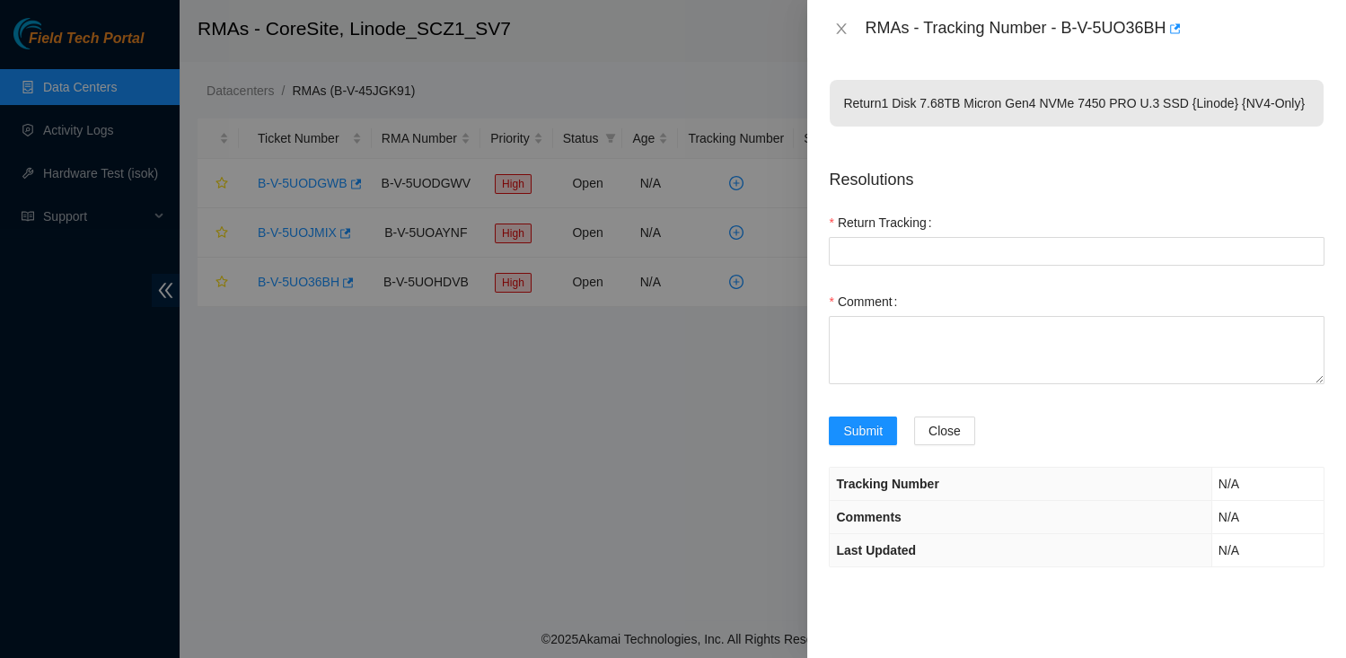
click at [842, 37] on div "RMAs - Tracking Number - B-V-5UO36BH" at bounding box center [1077, 28] width 496 height 29
click at [842, 30] on icon "close" at bounding box center [842, 28] width 10 height 11
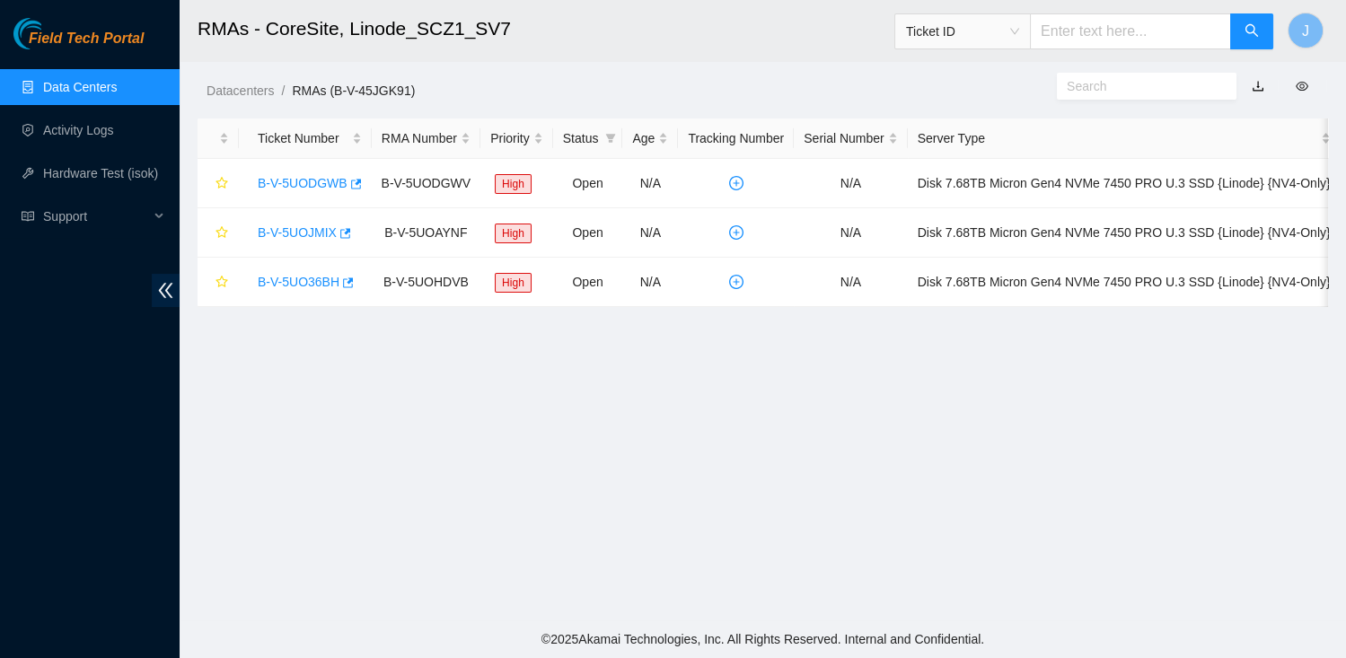
click at [1100, 418] on main "RMAs - CoreSite, Linode_SCZ1_SV7 Ticket ID J Datacenters / RMAs (B-V-45JGK91) /…" at bounding box center [763, 310] width 1167 height 621
click at [88, 93] on link "Data Centers" at bounding box center [80, 87] width 74 height 14
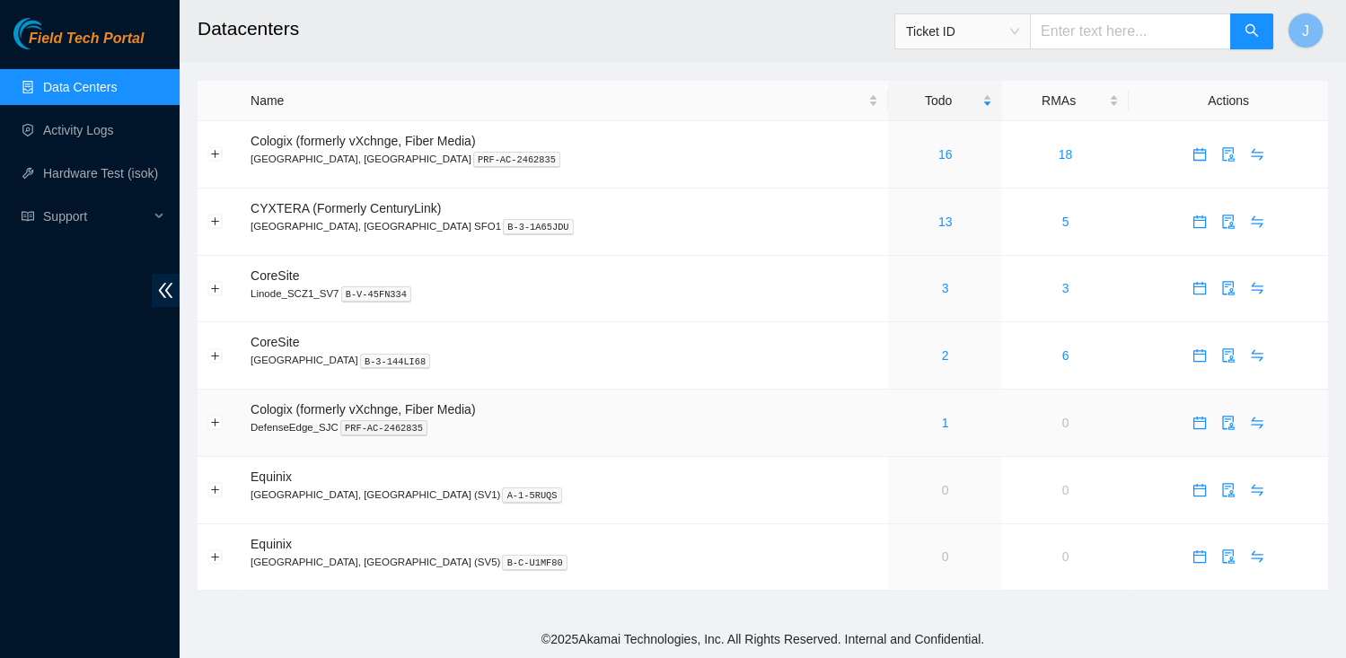
drag, startPoint x: 670, startPoint y: 77, endPoint x: 524, endPoint y: 428, distance: 379.7
click at [643, 143] on main "Datacenters Ticket ID J Name Todo RMAs Actions Cologix (formerly vXchnge, Fiber…" at bounding box center [763, 310] width 1167 height 621
click at [898, 285] on div "3" at bounding box center [945, 288] width 94 height 20
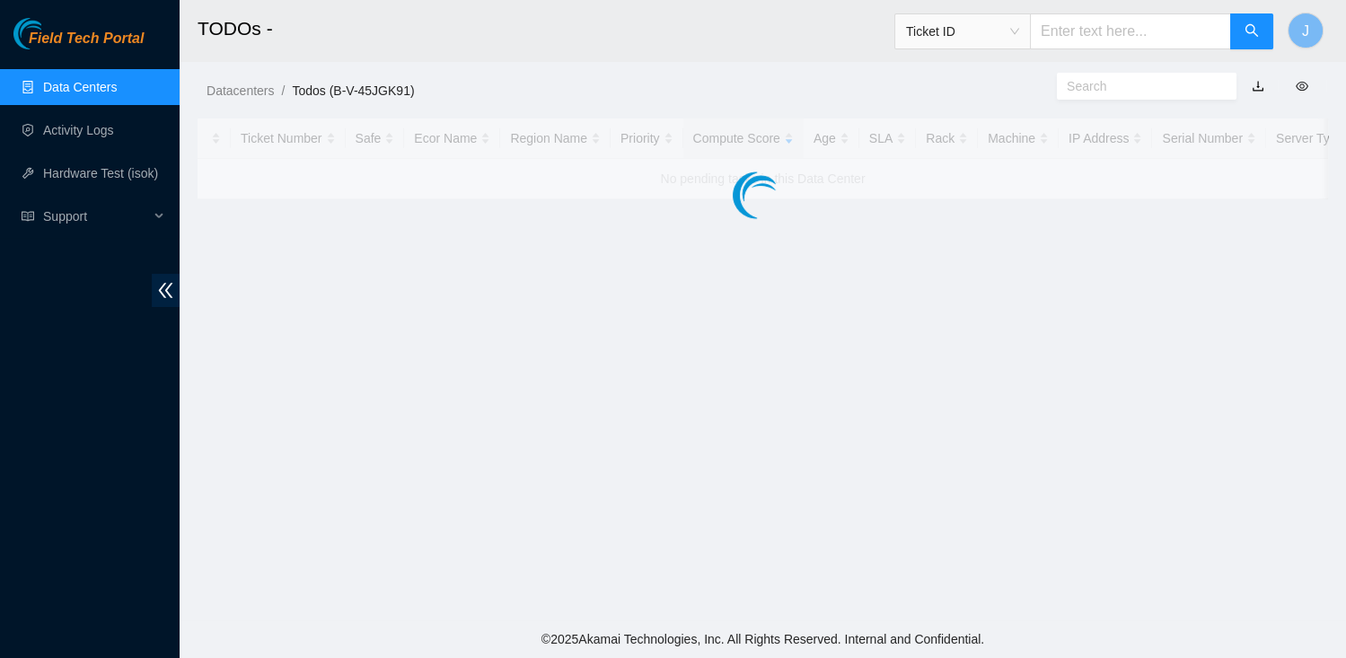
click at [873, 285] on main "TODOs - Ticket ID J Datacenters / Todos (B-V-45JGK91) / Ticket Number Safe Ecor…" at bounding box center [763, 310] width 1167 height 621
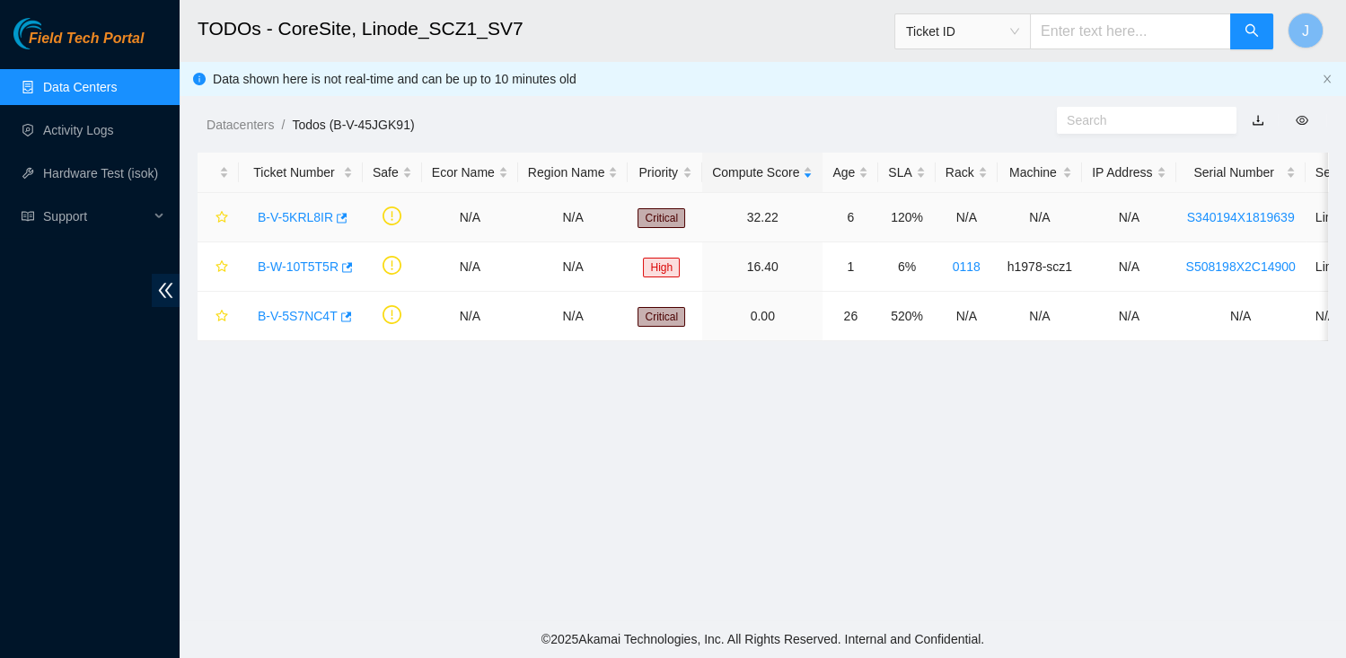
click at [262, 212] on link "B-V-5KRL8IR" at bounding box center [295, 217] width 75 height 14
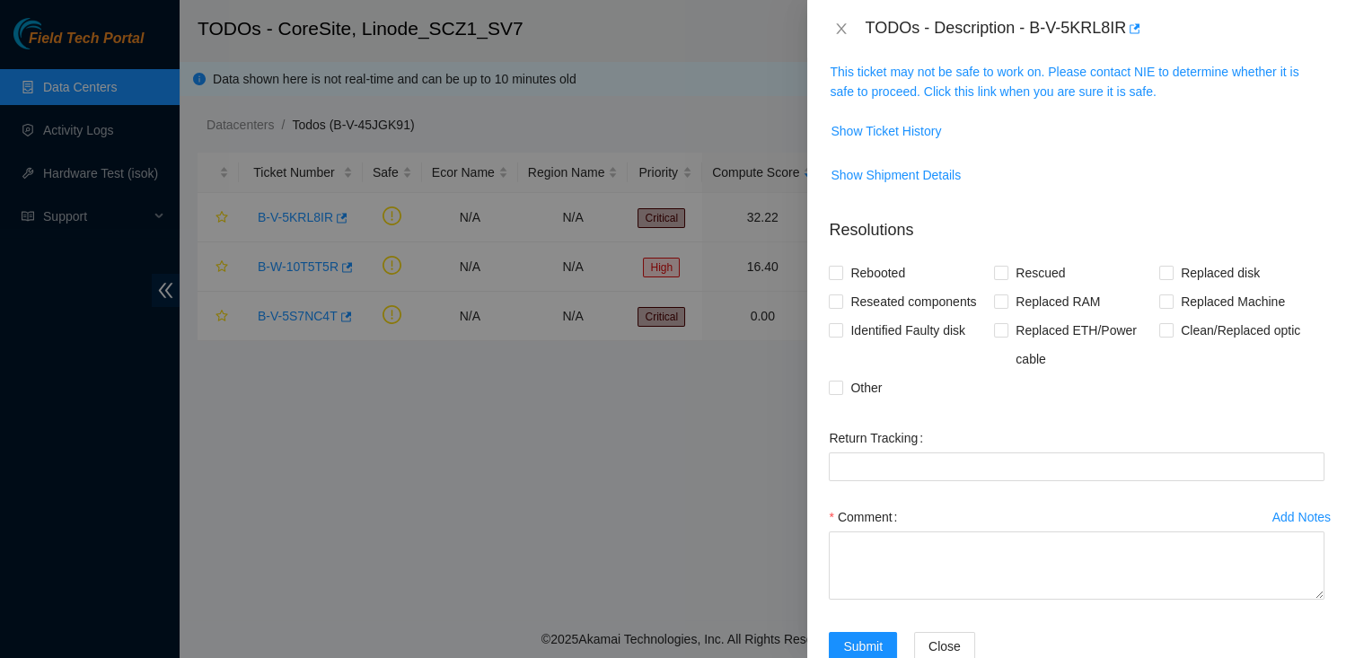
scroll to position [350, 0]
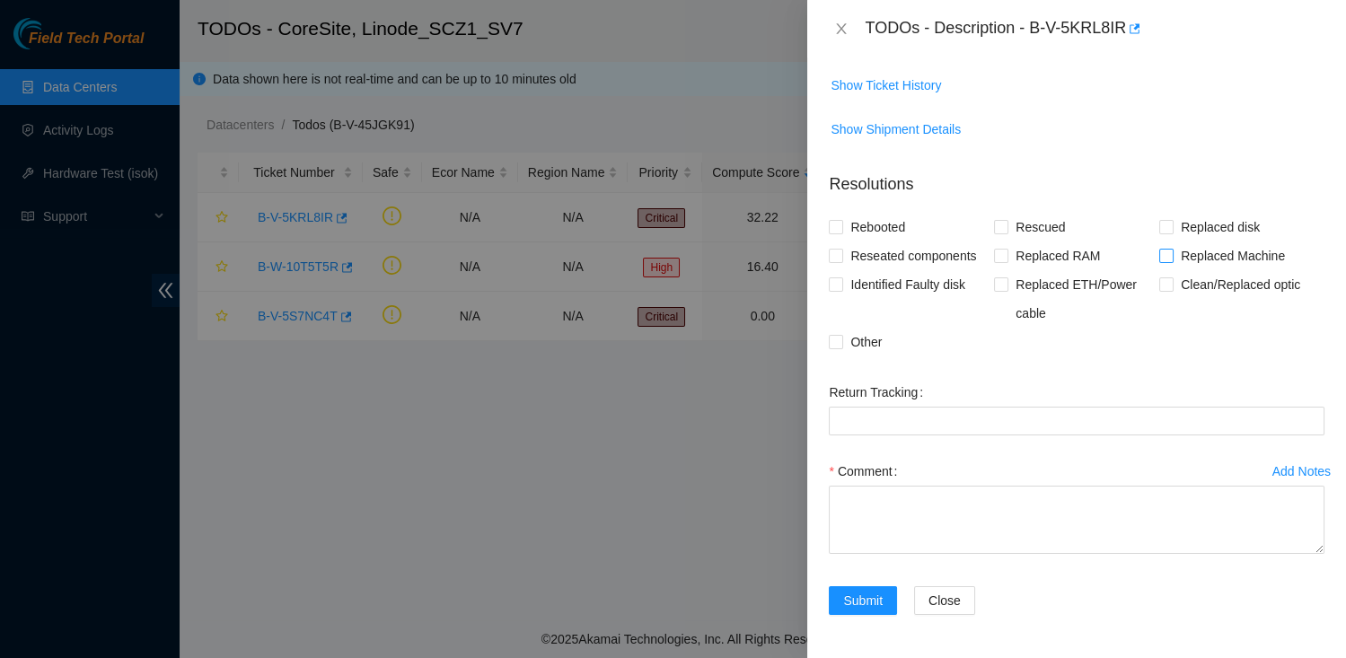
click at [1179, 264] on span "Replaced Machine" at bounding box center [1233, 256] width 119 height 29
click at [1172, 261] on input "Replaced Machine" at bounding box center [1166, 255] width 13 height 13
checkbox input "true"
click at [856, 342] on span "Other" at bounding box center [866, 342] width 46 height 29
click at [842, 342] on input "Other" at bounding box center [835, 341] width 13 height 13
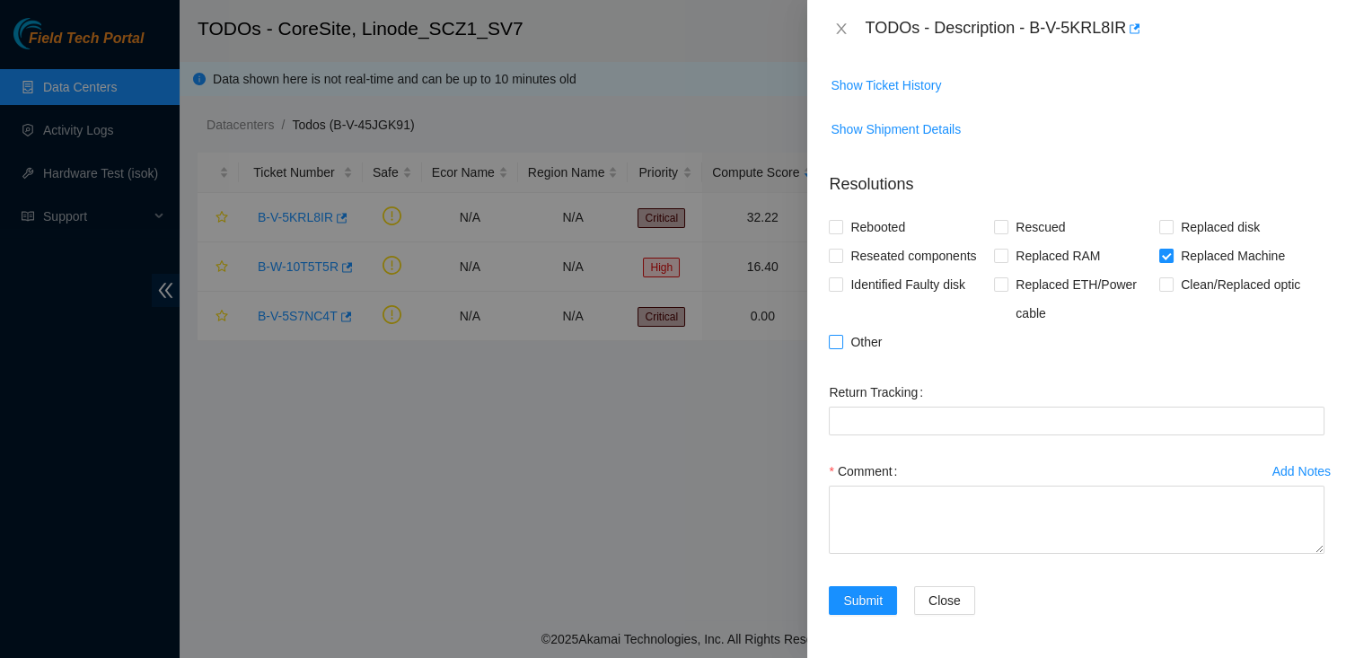
checkbox input "true"
click at [930, 126] on span "Show Shipment Details" at bounding box center [896, 129] width 130 height 20
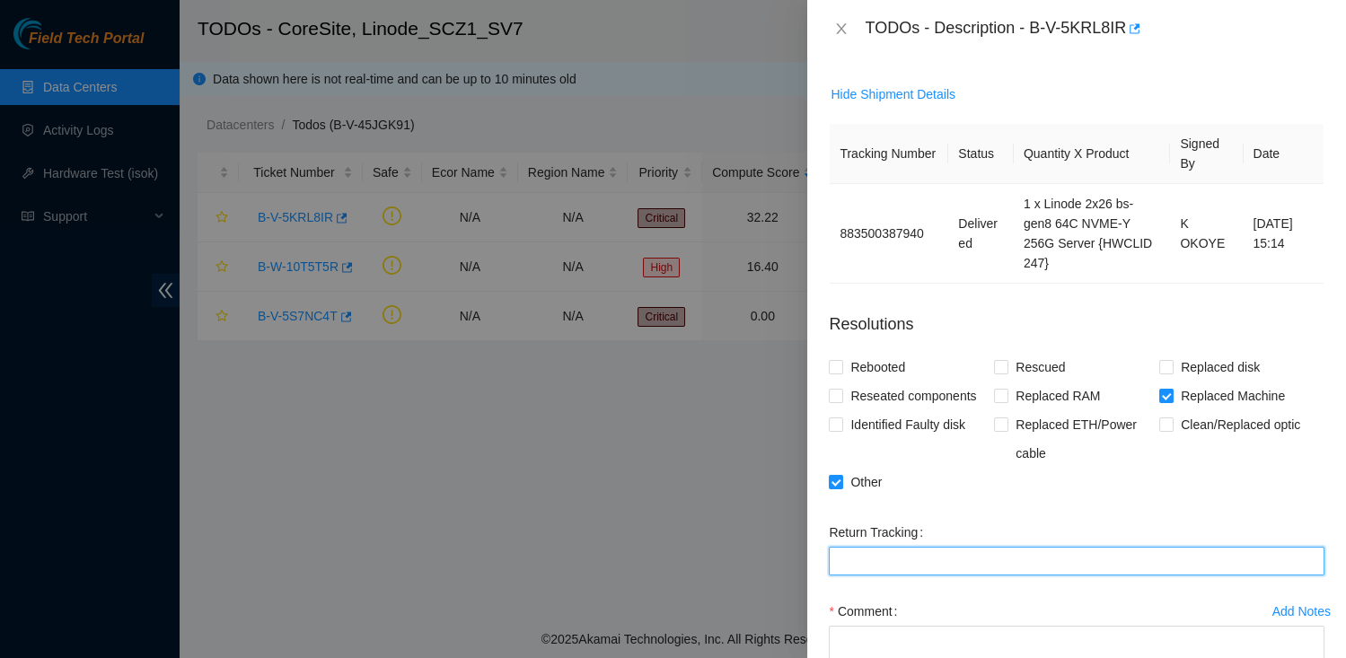
click at [1089, 576] on Tracking "Return Tracking" at bounding box center [1077, 561] width 496 height 29
type Tracking "4147 3961 2670"
drag, startPoint x: 958, startPoint y: 596, endPoint x: 803, endPoint y: 586, distance: 155.8
click at [803, 586] on div "TODOs - Description - B-V-5KRL8IR Problem Type Hardware Rack Number N/A Machine…" at bounding box center [673, 329] width 1346 height 658
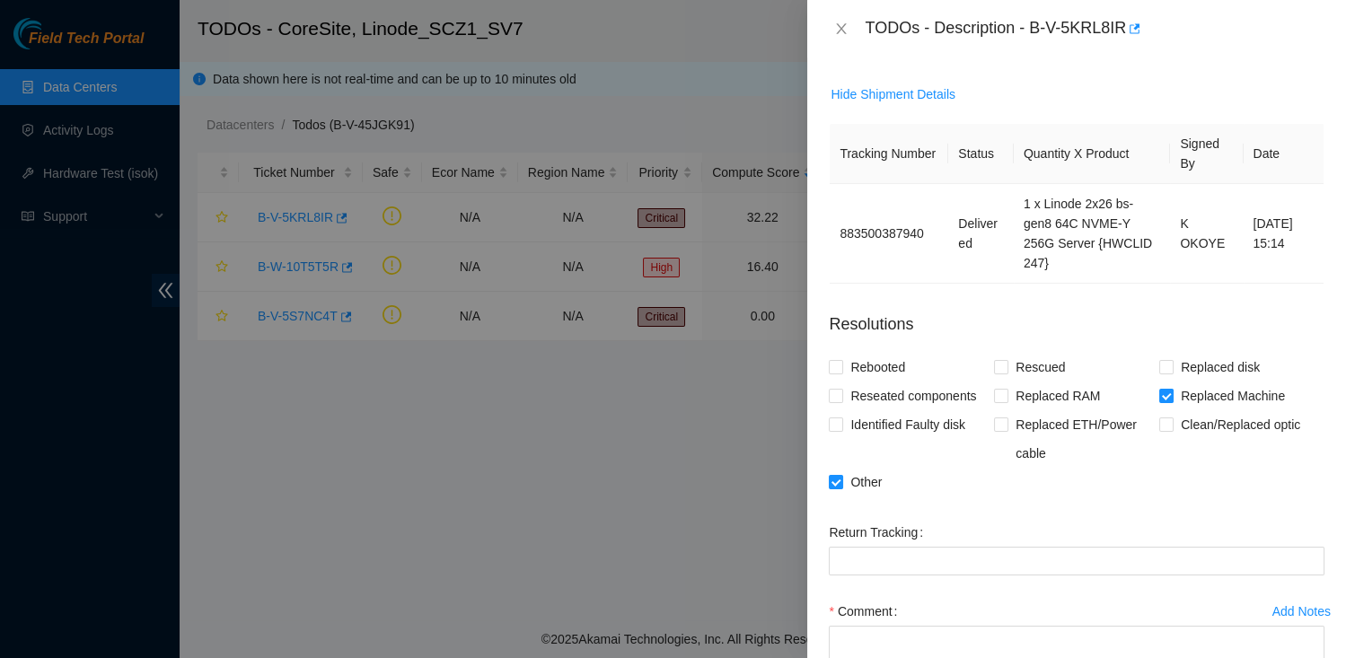
click at [953, 382] on form "Resolutions Rebooted Rescued Replaced disk Reseated components Replaced RAM Rep…" at bounding box center [1077, 537] width 496 height 479
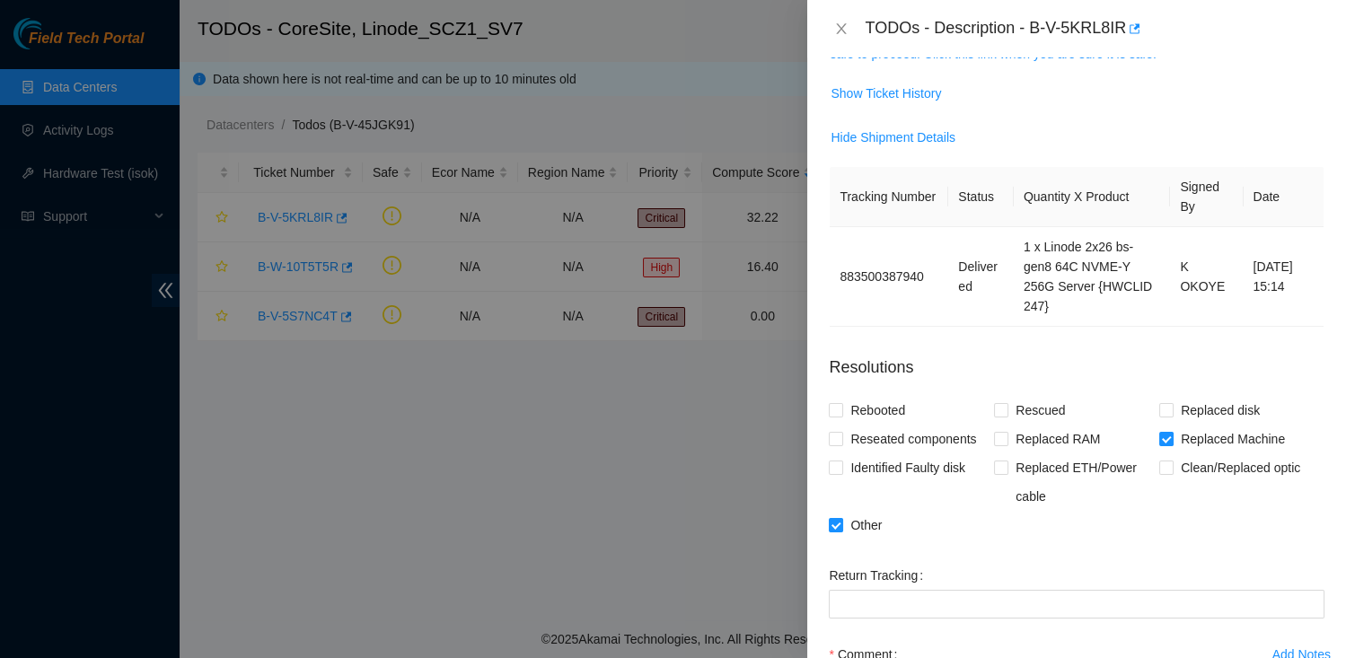
scroll to position [525, 0]
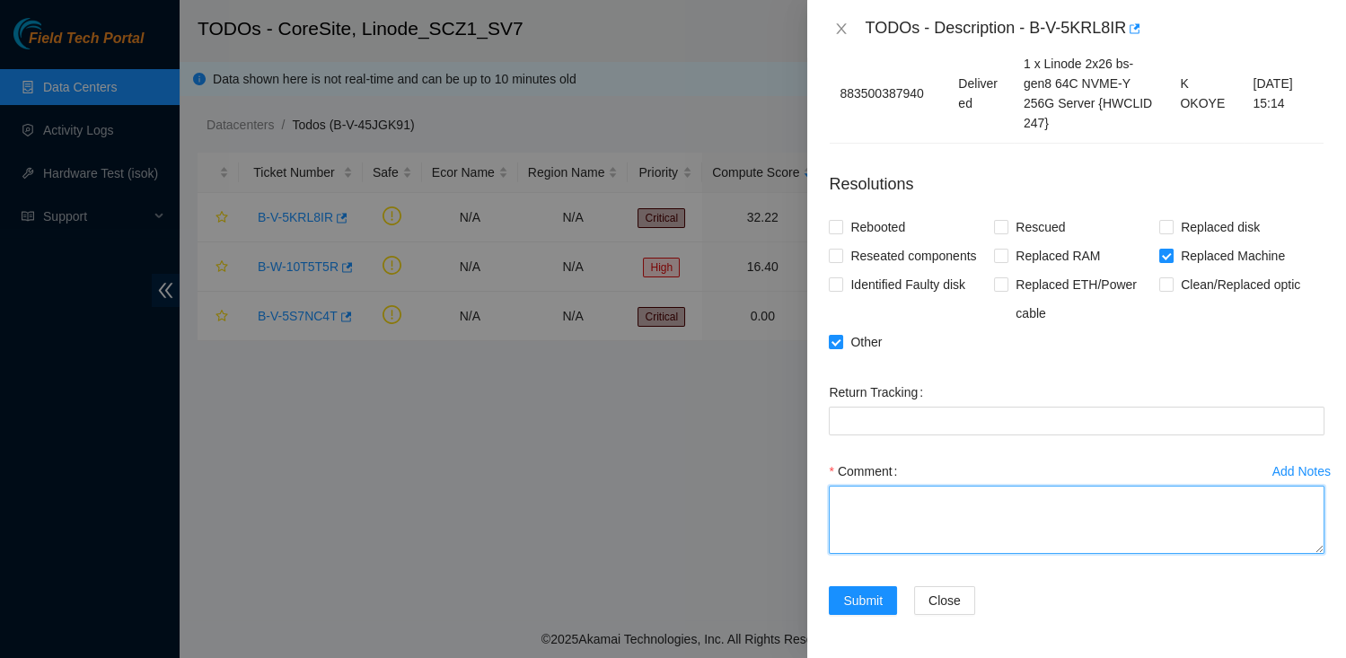
click at [976, 516] on textarea "Comment" at bounding box center [1077, 520] width 496 height 68
paste textarea "rack the new system, attach a crash cart, power it on, and enter the bios. Go t…"
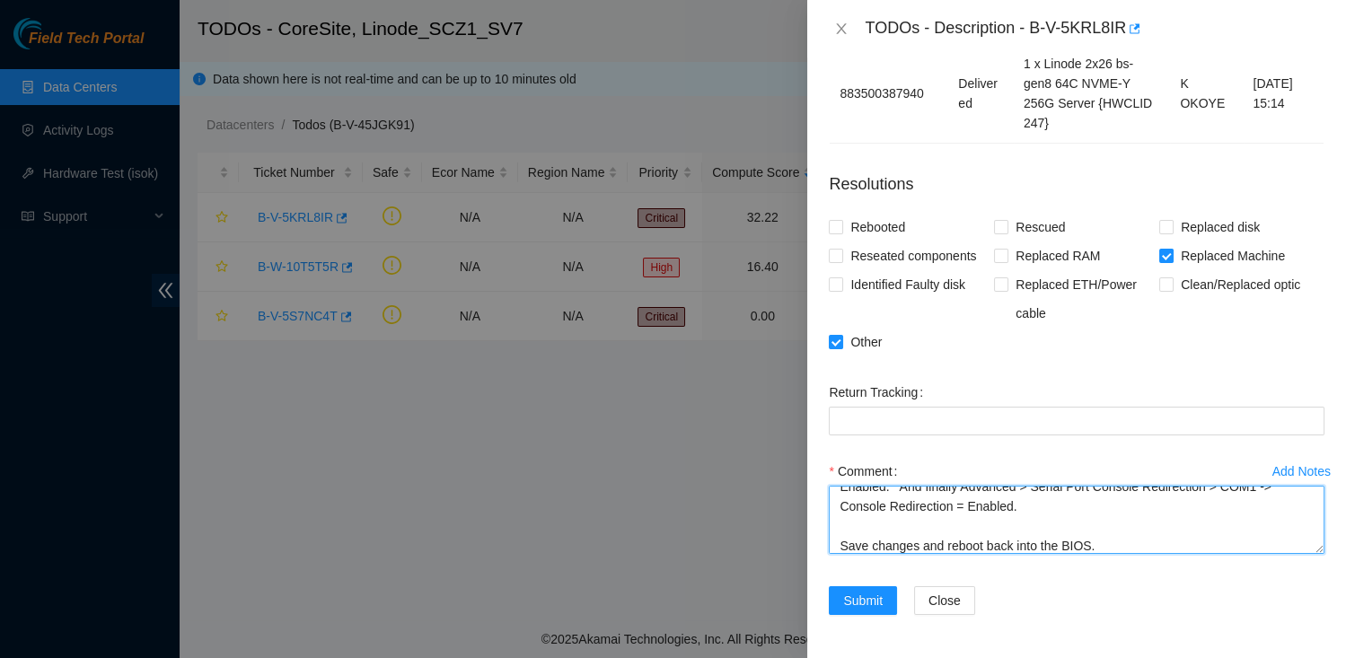
scroll to position [0, 0]
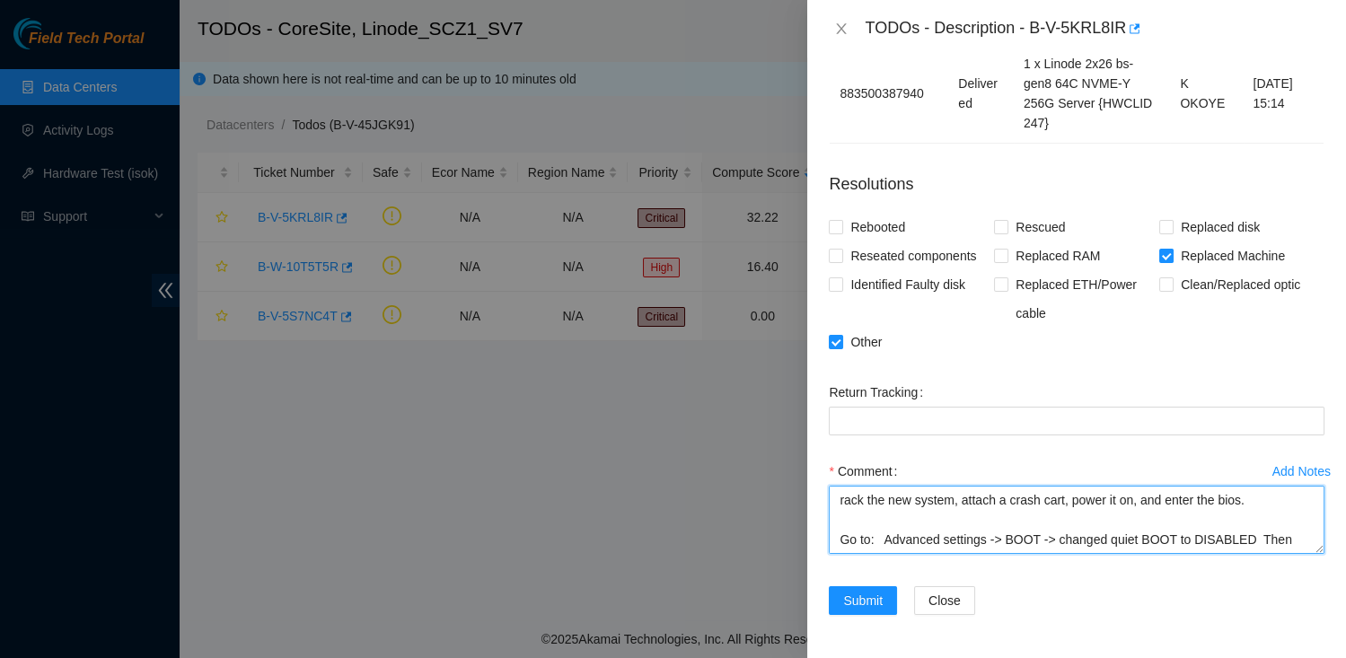
click at [845, 498] on textarea "rack the new system, attach a crash cart, power it on, and enter the bios. Go t…" at bounding box center [1077, 520] width 496 height 68
click at [1020, 503] on textarea "Racked the new system, attach a crash cart, power it on, and enter the bios. Go…" at bounding box center [1077, 520] width 496 height 68
click at [1144, 504] on textarea "Racked the new system, attatched crash cart, power it on, and enter the bios. G…" at bounding box center [1077, 520] width 496 height 68
click at [1249, 502] on textarea "Racked the new system, attatched crash cart, powered it on, and enter the bios.…" at bounding box center [1077, 520] width 496 height 68
click at [935, 534] on textarea "Racked the new system, attatched crash cart, powered it on, and entered the bio…" at bounding box center [1077, 520] width 496 height 68
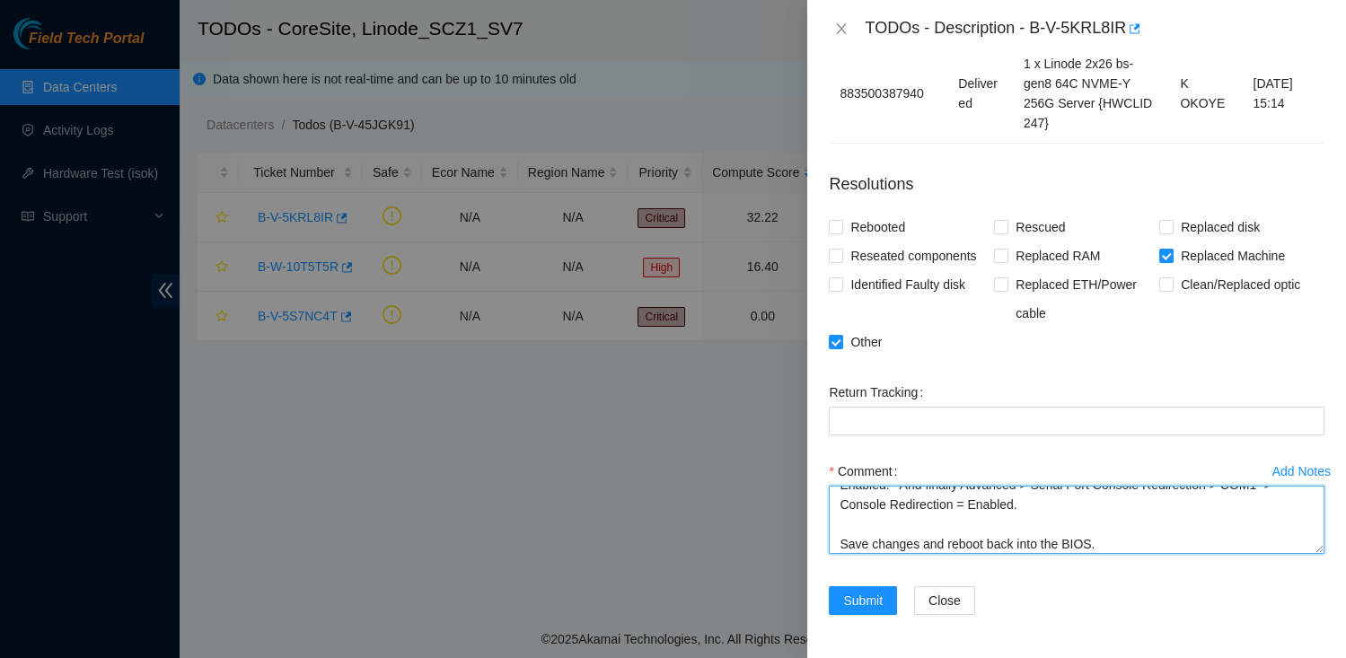
scroll to position [119, 0]
click at [868, 540] on textarea "Racked the new system, attatched crash cart, powered it on, and entered the bio…" at bounding box center [1077, 520] width 496 height 68
click at [1125, 534] on textarea "Racked the new system, attatched crash cart, powered it on, and entered the bio…" at bounding box center [1077, 520] width 496 height 68
paste textarea "rack the new system, attach a crash cart, power it on, and enter the bios. Go t…"
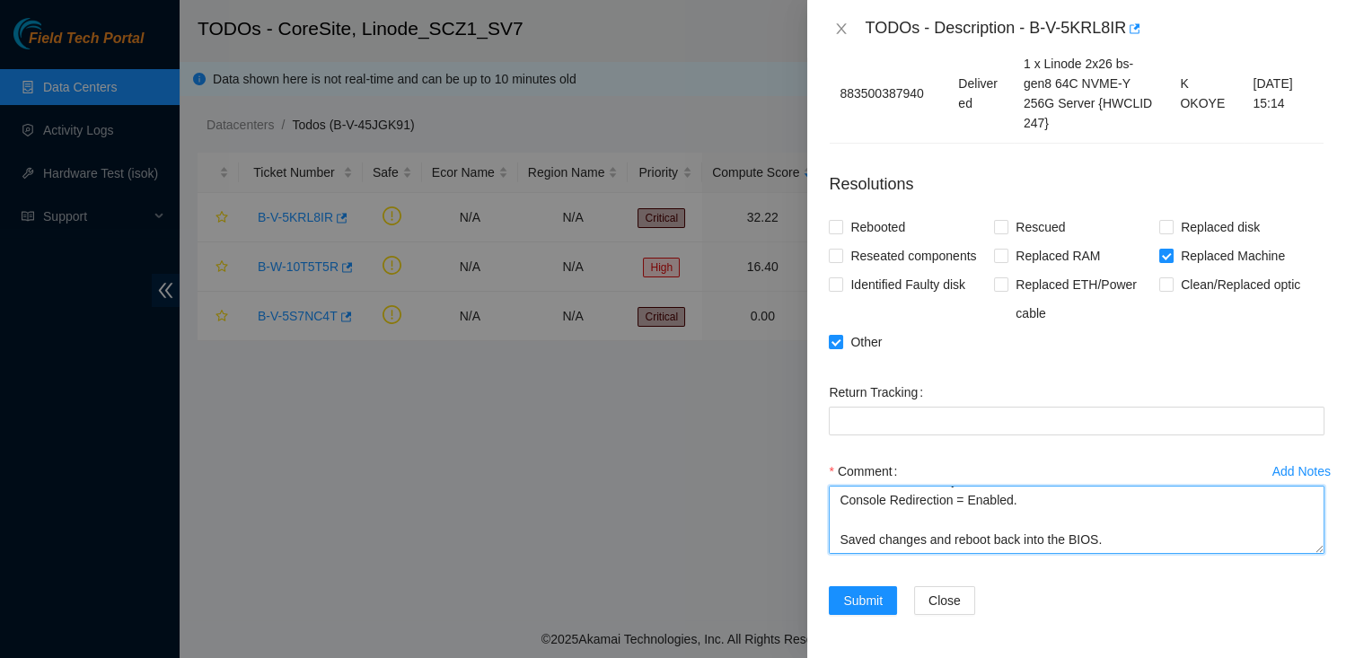
scroll to position [142, 0]
paste textarea "[PERSON_NAME] replied back; no further assistance required. Good to resolve tic…"
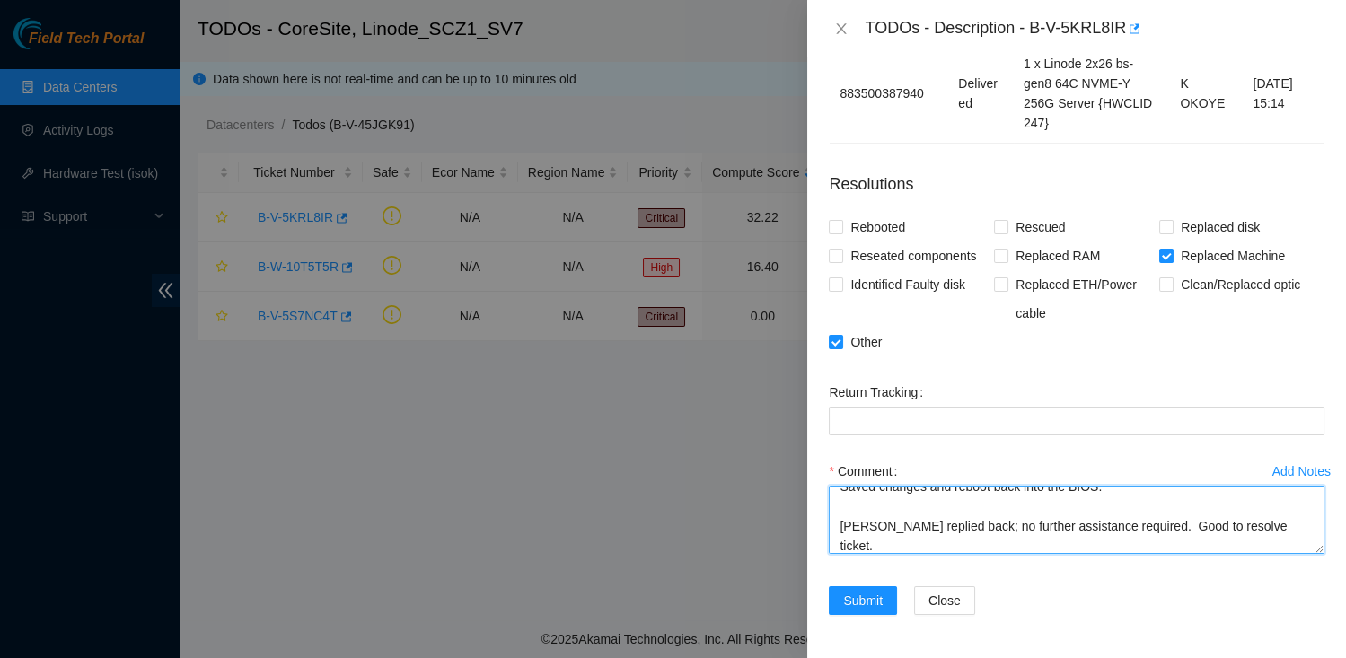
scroll to position [158, 0]
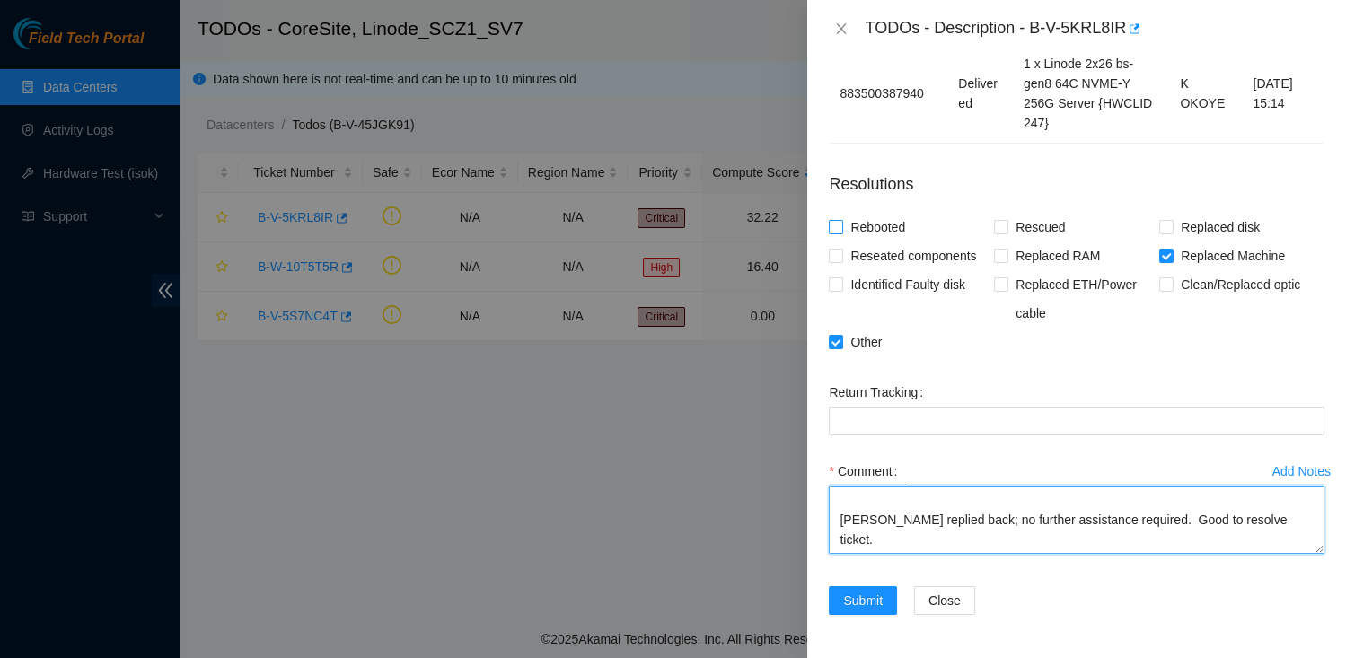
type textarea "Racked the new system, attatched crash cart, powered it on, and entered the bio…"
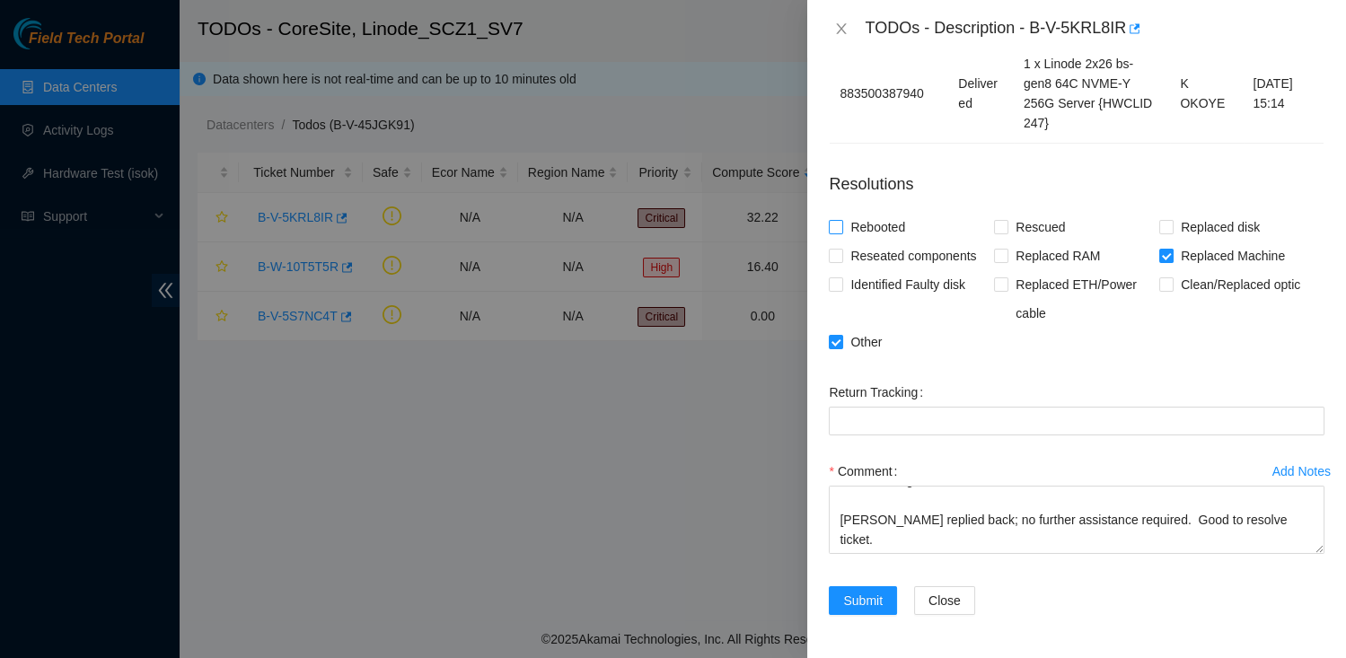
click at [845, 225] on span "Rebooted" at bounding box center [877, 227] width 69 height 29
click at [842, 225] on input "Rebooted" at bounding box center [835, 226] width 13 height 13
checkbox input "true"
click at [872, 608] on span "Submit" at bounding box center [863, 601] width 40 height 20
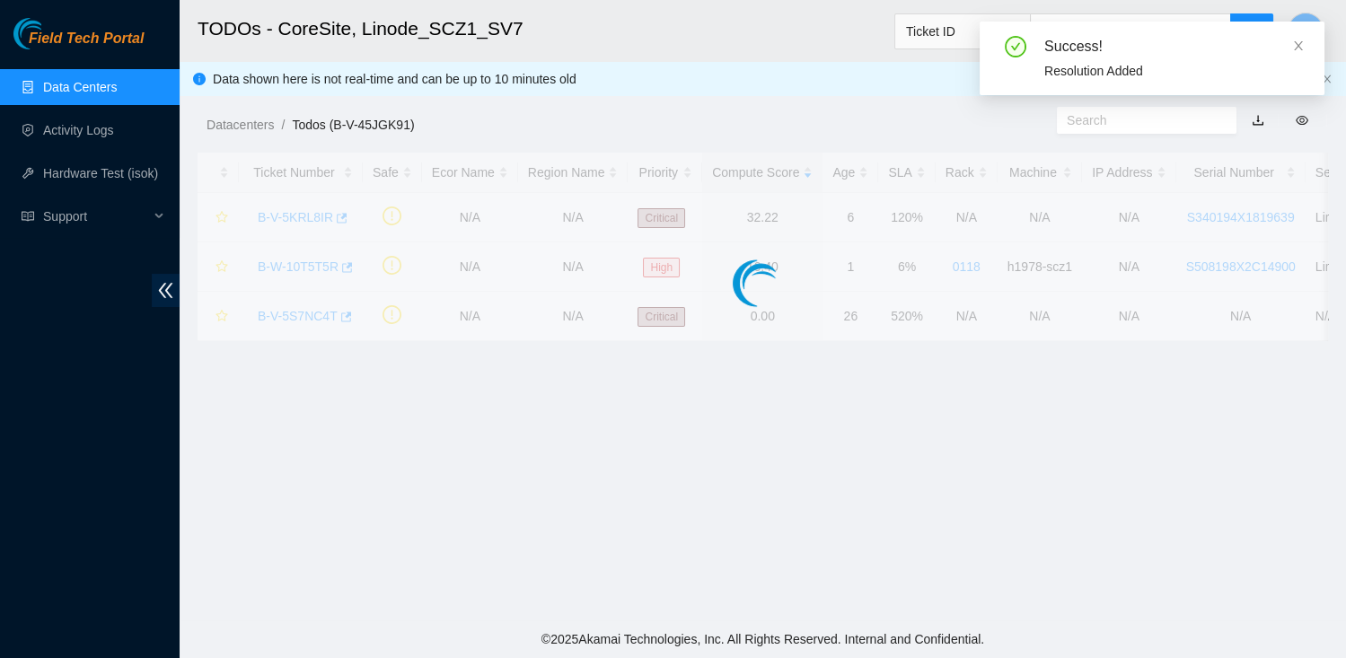
scroll to position [496, 0]
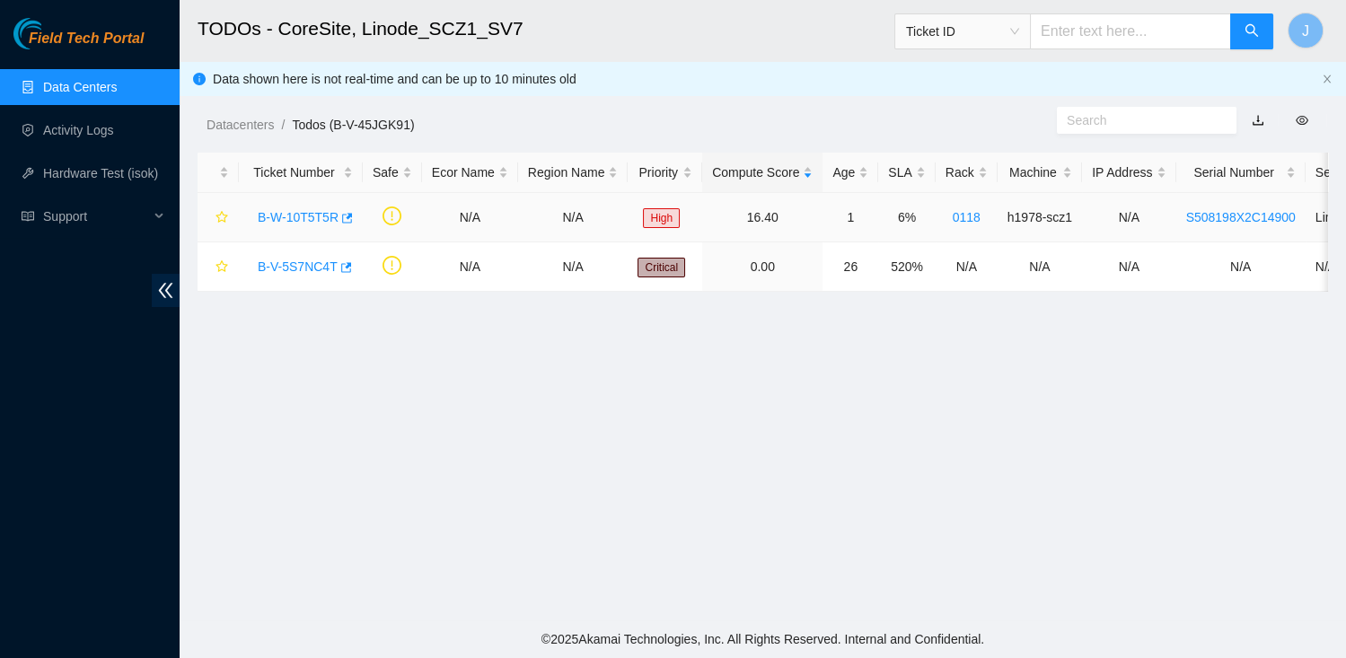
click at [293, 211] on link "B-W-10T5T5R" at bounding box center [298, 217] width 81 height 14
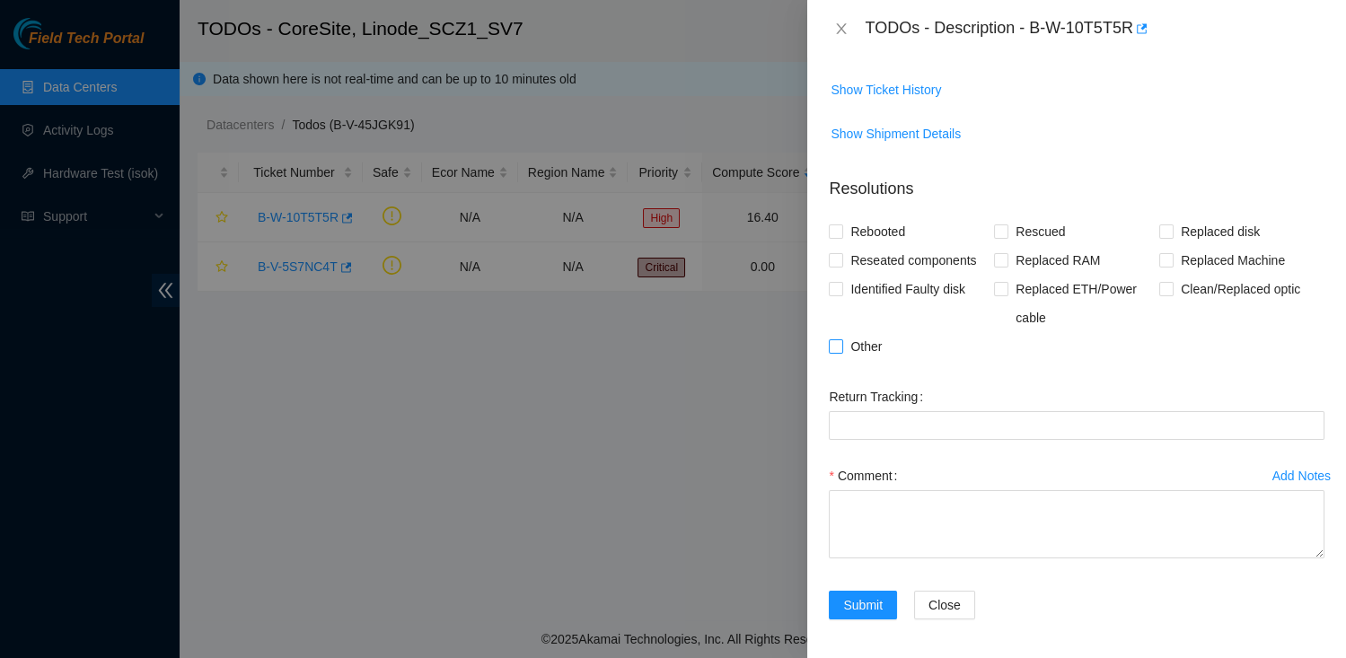
click at [851, 342] on span "Other" at bounding box center [866, 346] width 46 height 29
click at [842, 342] on input "Other" at bounding box center [835, 346] width 13 height 13
checkbox input "true"
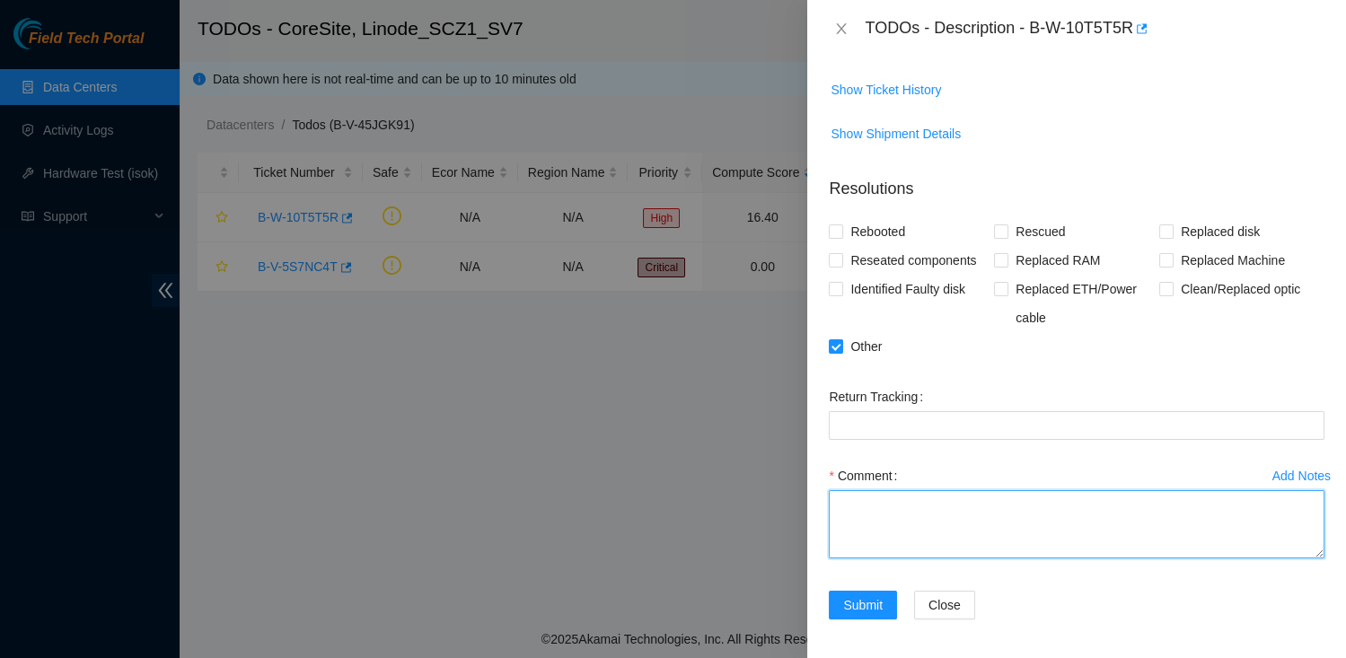
click at [1027, 518] on textarea "Comment" at bounding box center [1077, 524] width 496 height 68
paste textarea "**********"
drag, startPoint x: 1061, startPoint y: 551, endPoint x: 944, endPoint y: 544, distance: 116.9
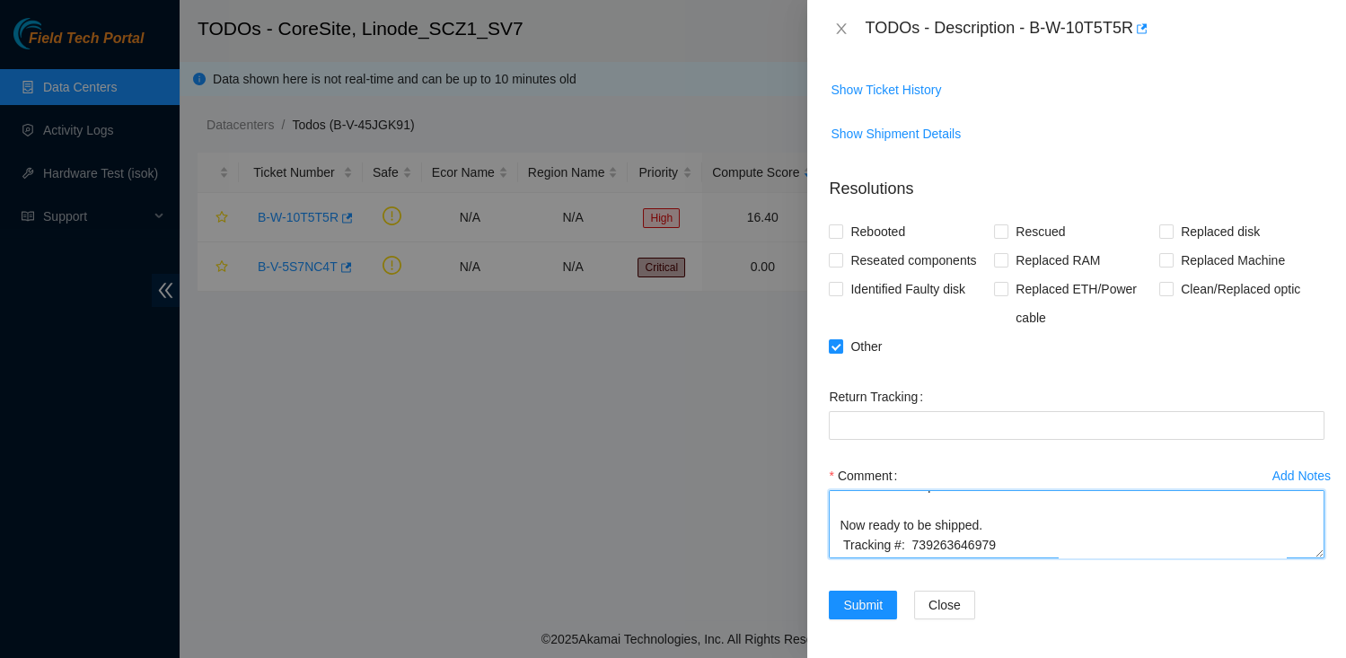
click at [944, 544] on textarea "**********" at bounding box center [1077, 524] width 496 height 68
click at [1028, 545] on textarea "**********" at bounding box center [1077, 524] width 496 height 68
click at [1002, 541] on textarea "**********" at bounding box center [1077, 524] width 496 height 68
click at [1112, 542] on textarea "**********" at bounding box center [1077, 524] width 496 height 68
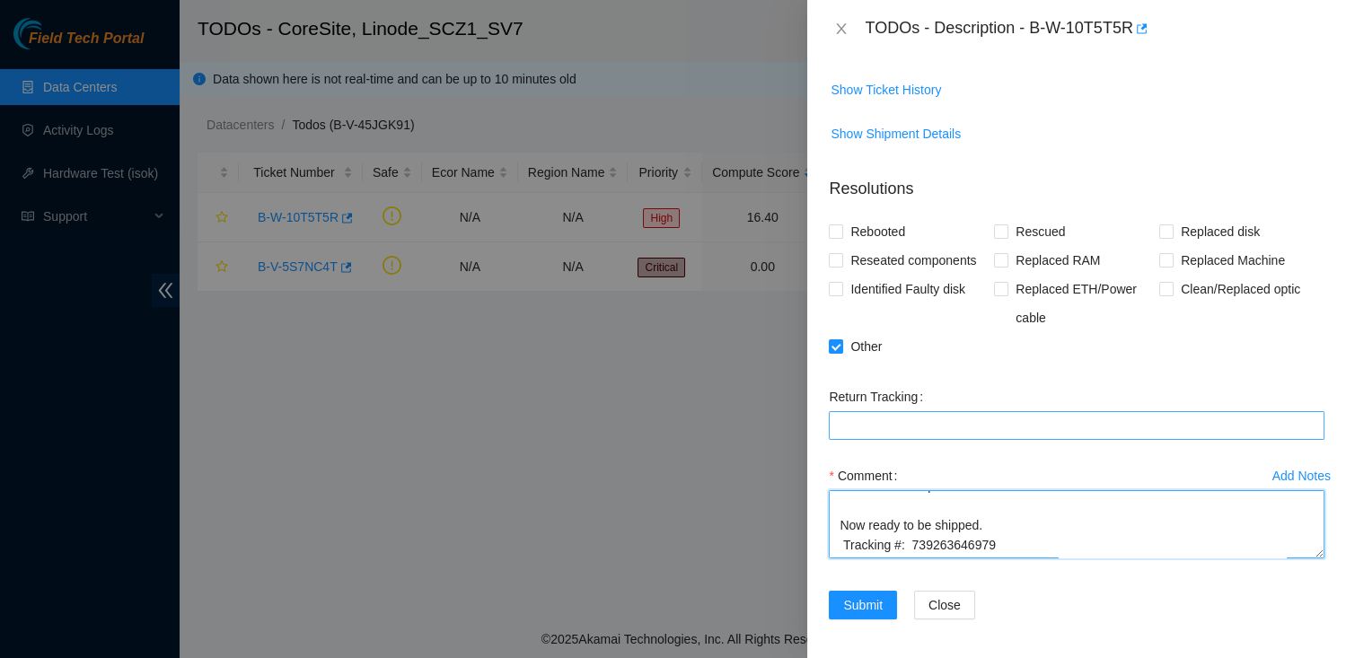
type textarea "**********"
click at [988, 426] on Tracking "Return Tracking" at bounding box center [1077, 425] width 496 height 29
paste Tracking "414739612670"
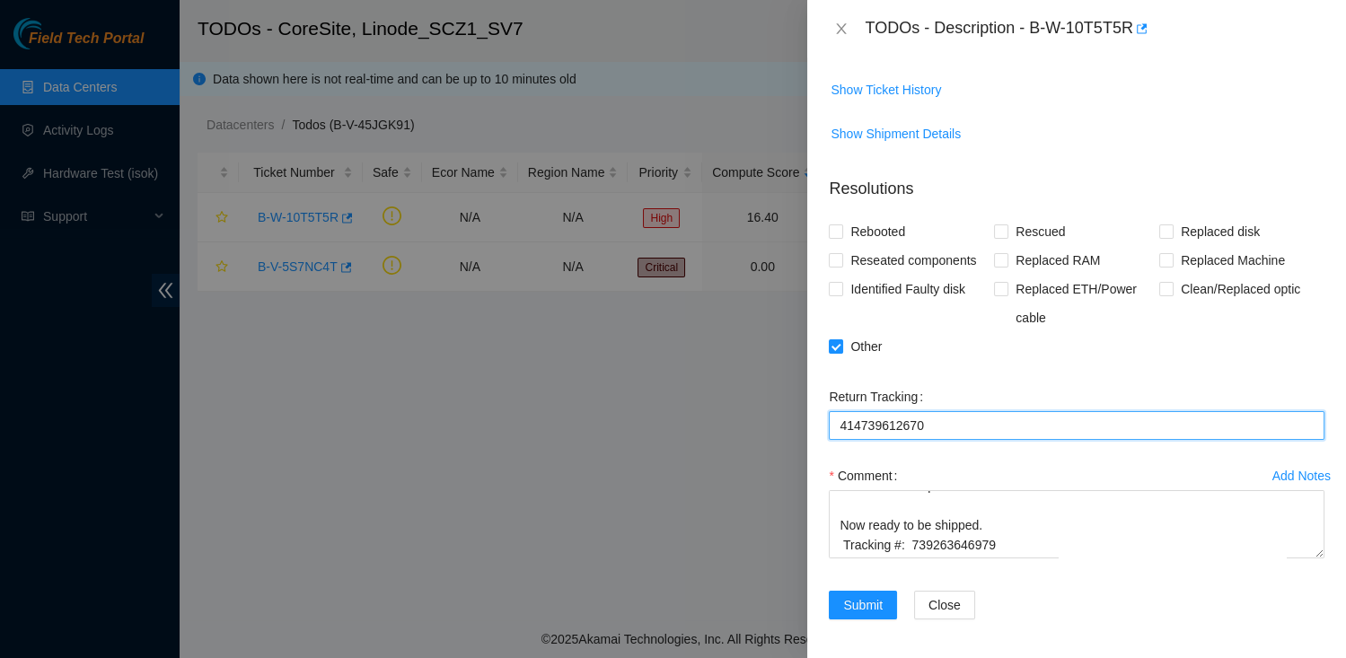
type Tracking "414739612670"
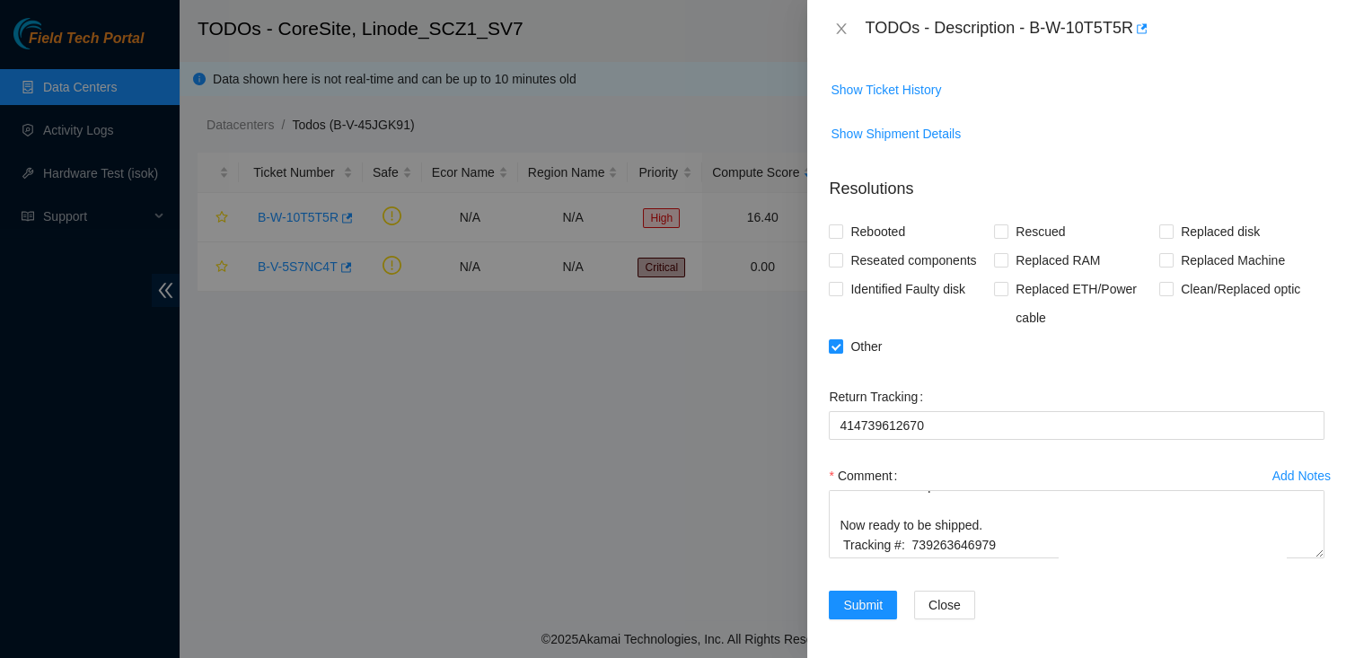
click at [1000, 466] on div "Comment" at bounding box center [1077, 476] width 496 height 29
click at [858, 603] on span "Submit" at bounding box center [863, 606] width 40 height 20
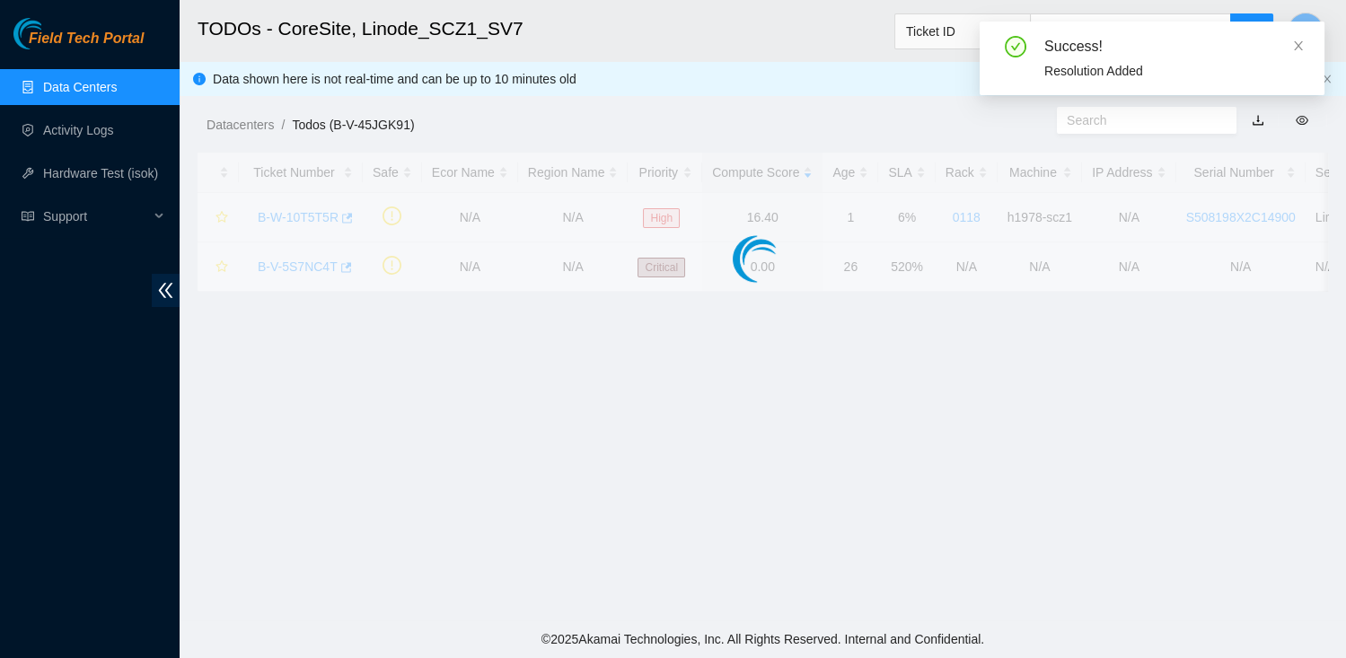
scroll to position [369, 0]
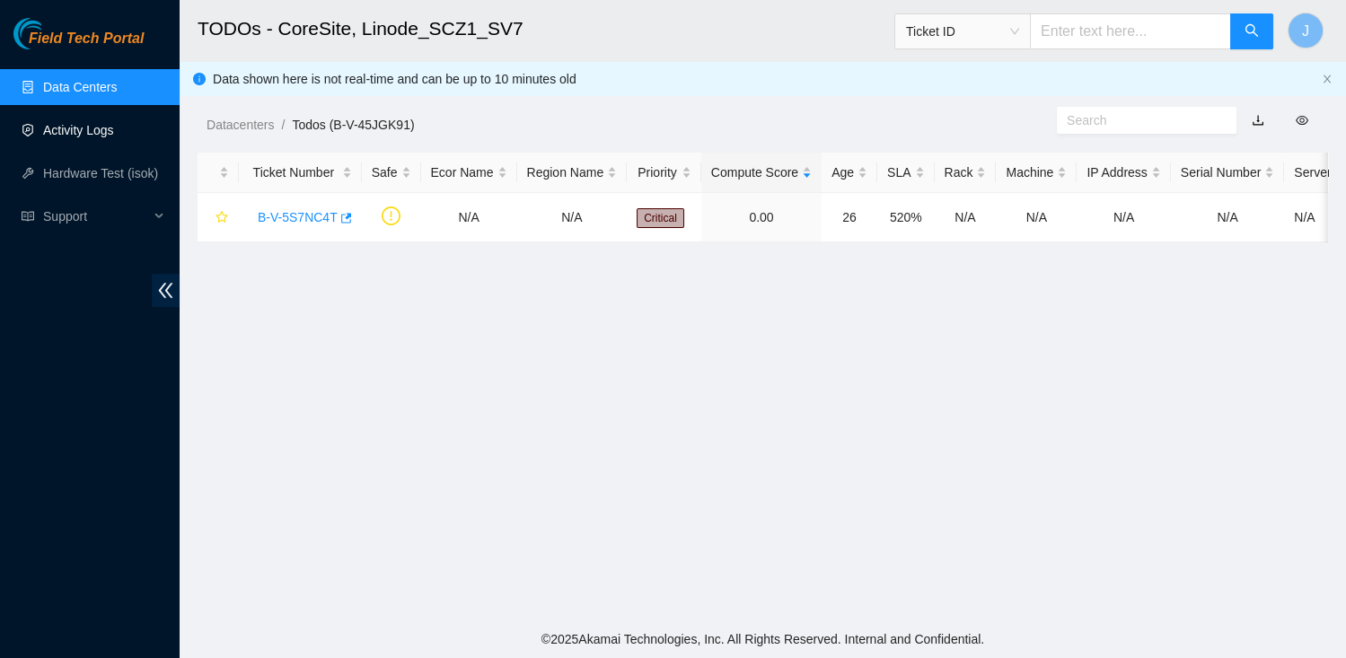
click at [88, 136] on link "Activity Logs" at bounding box center [78, 130] width 71 height 14
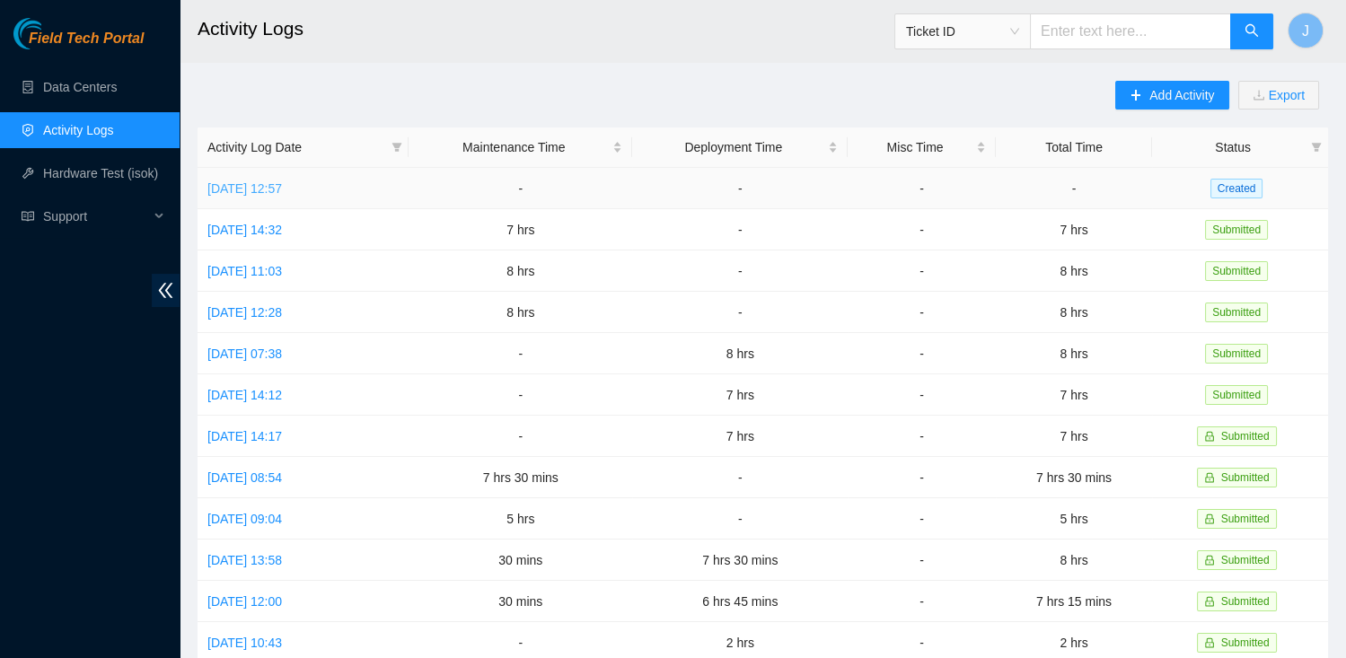
click at [282, 188] on link "[DATE] 12:57" at bounding box center [244, 188] width 75 height 14
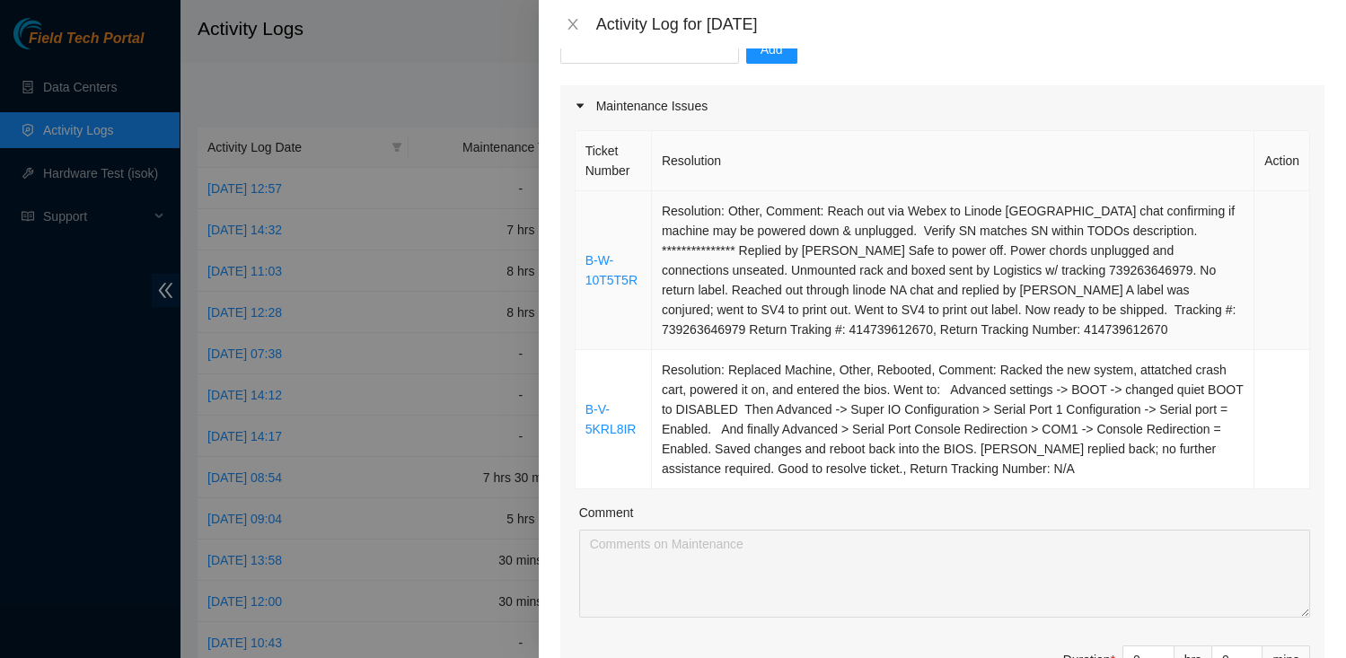
scroll to position [298, 0]
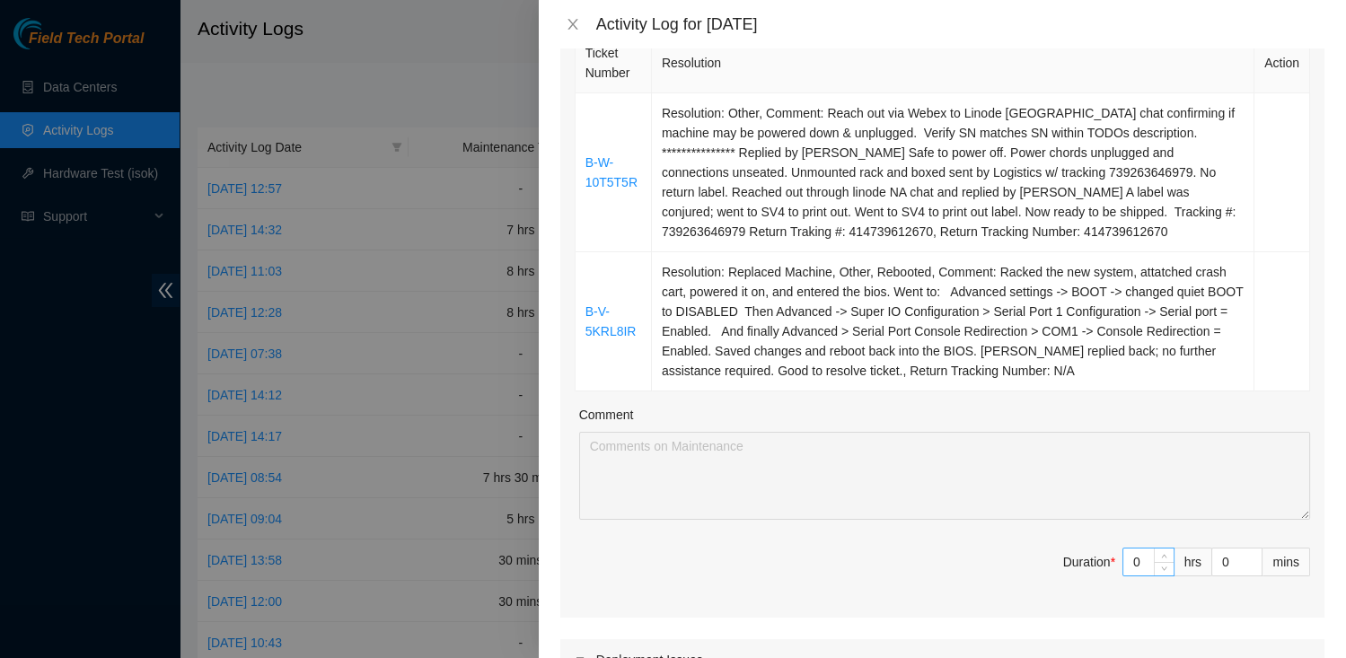
click at [1143, 554] on input "0" at bounding box center [1149, 562] width 50 height 27
type input "6"
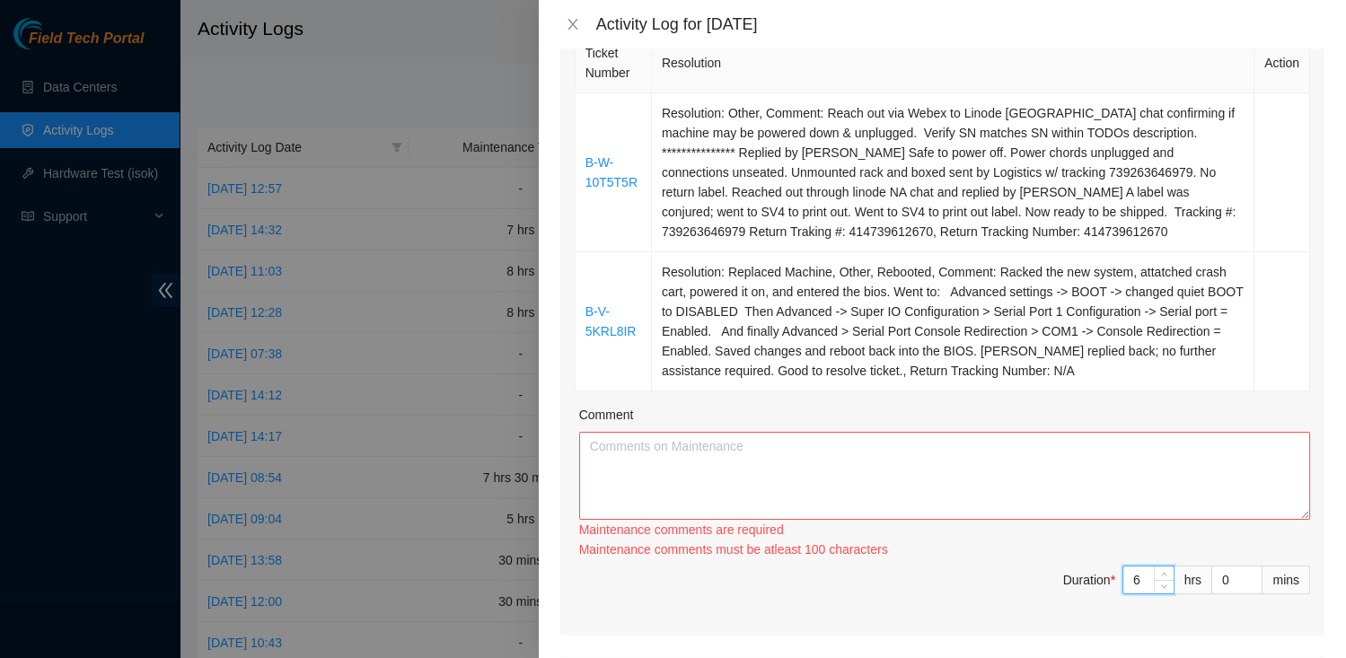
type input "6"
type input "3"
type input "30"
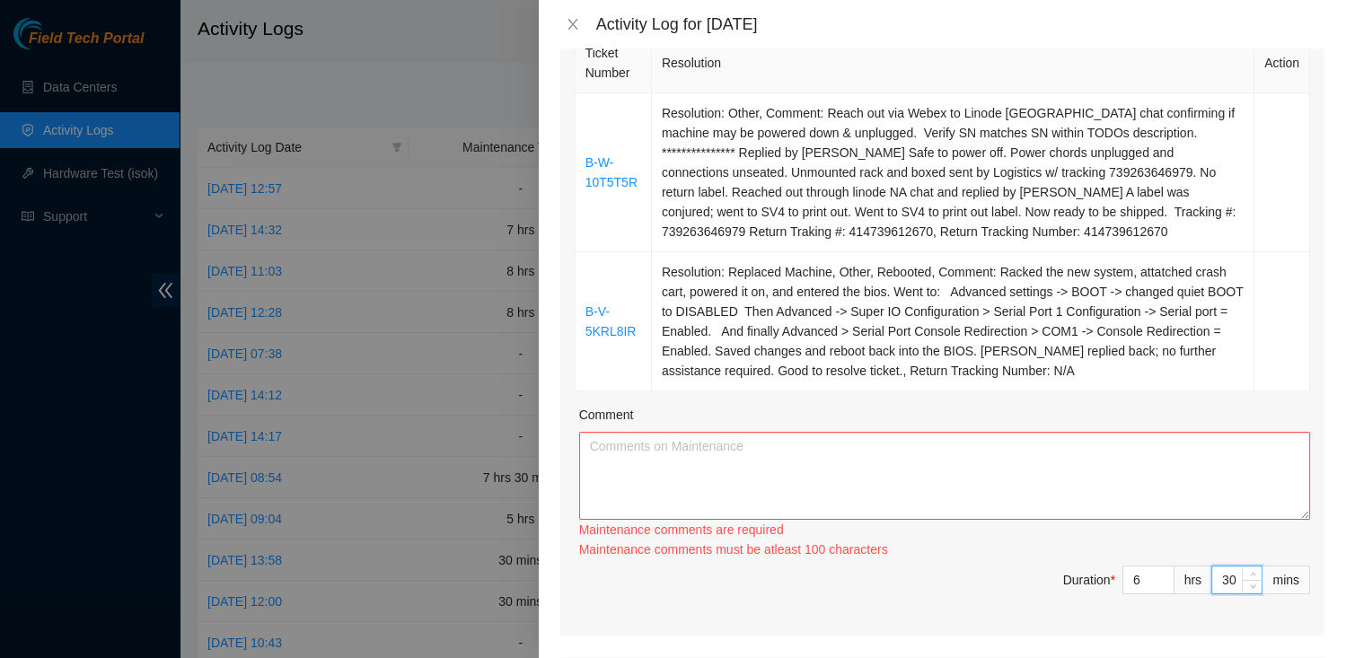
type input "30"
click at [784, 476] on textarea "Comment" at bounding box center [944, 476] width 731 height 88
paste textarea "**********"
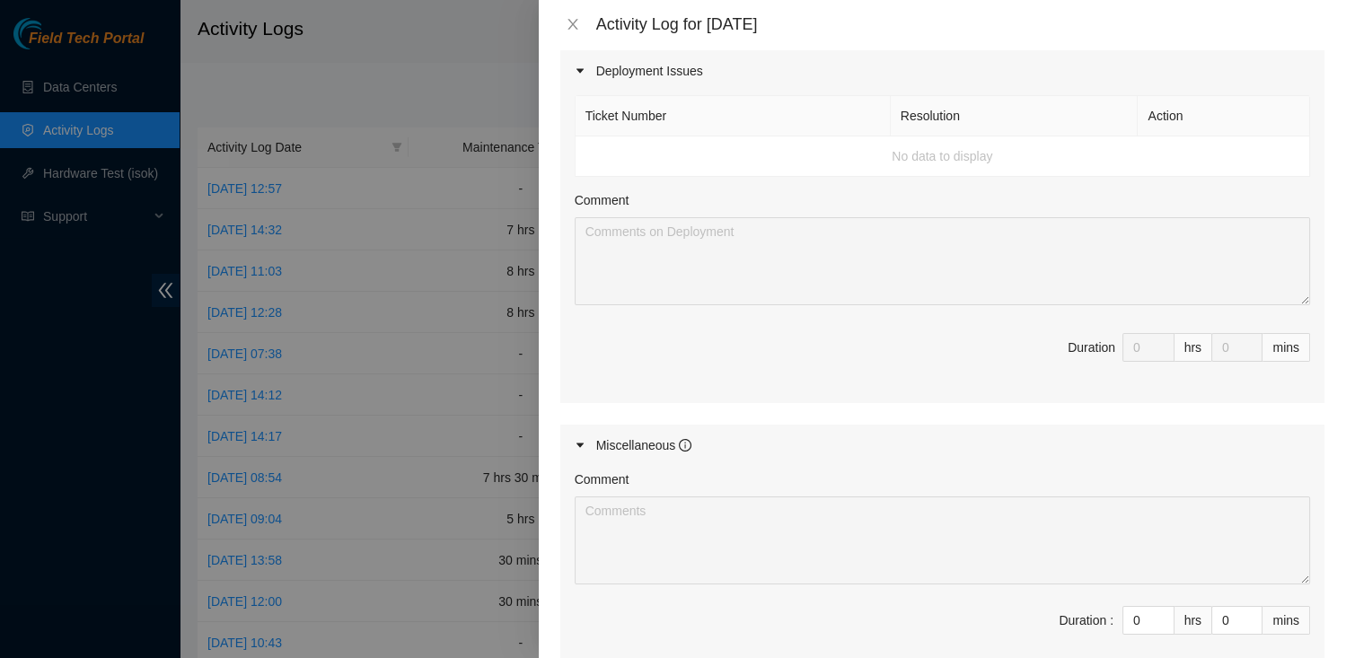
scroll to position [1096, 0]
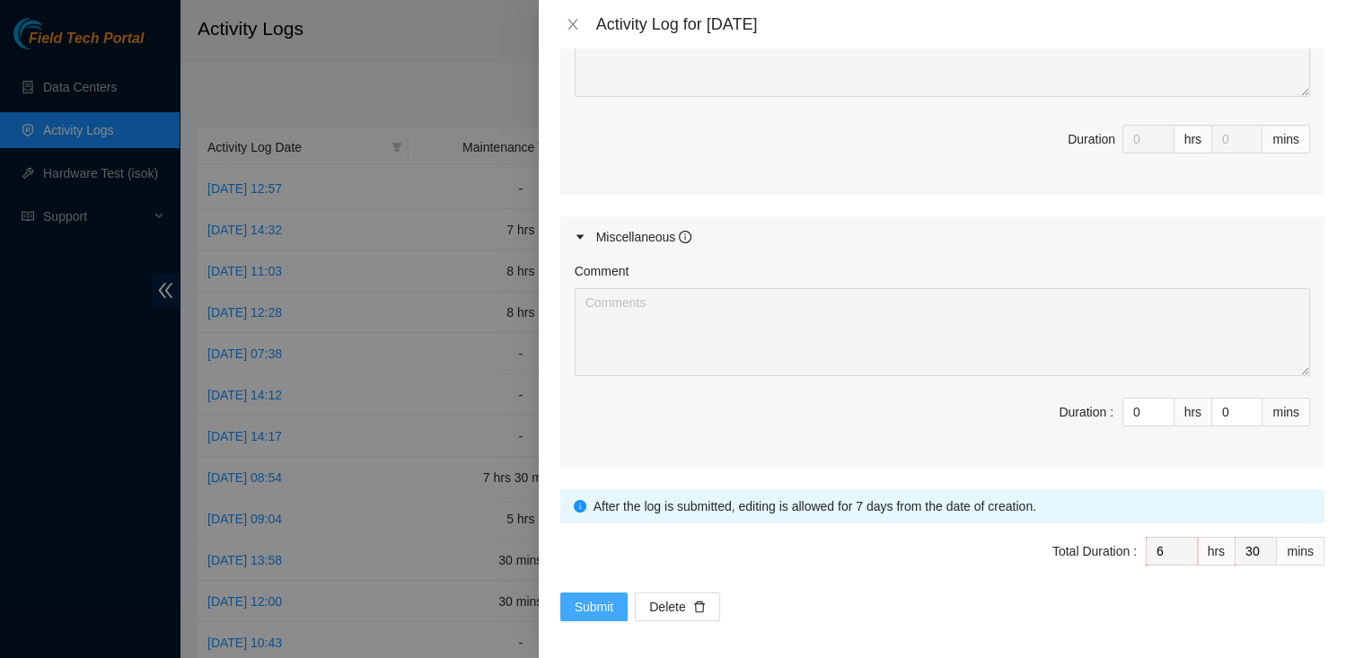
type textarea "**********"
click at [606, 593] on button "Submit" at bounding box center [594, 607] width 68 height 29
